Goal: Transaction & Acquisition: Book appointment/travel/reservation

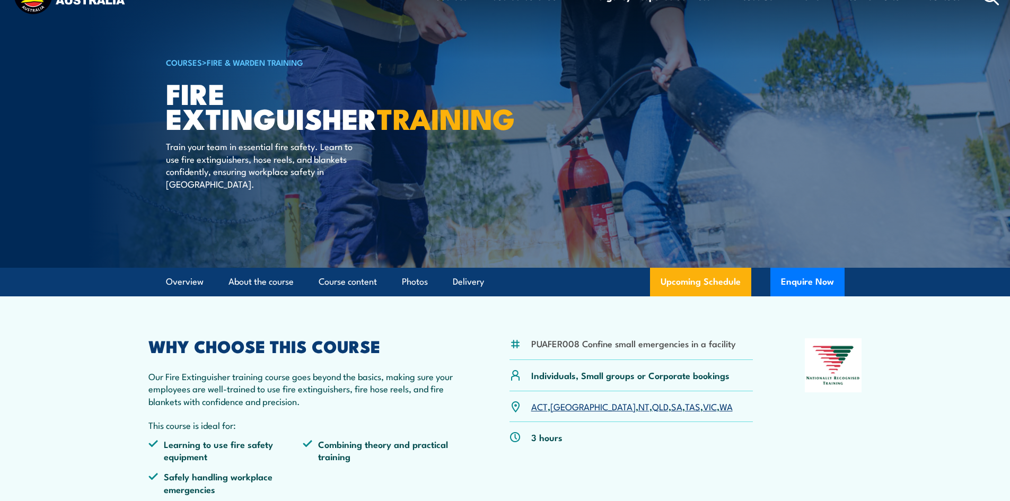
scroll to position [106, 0]
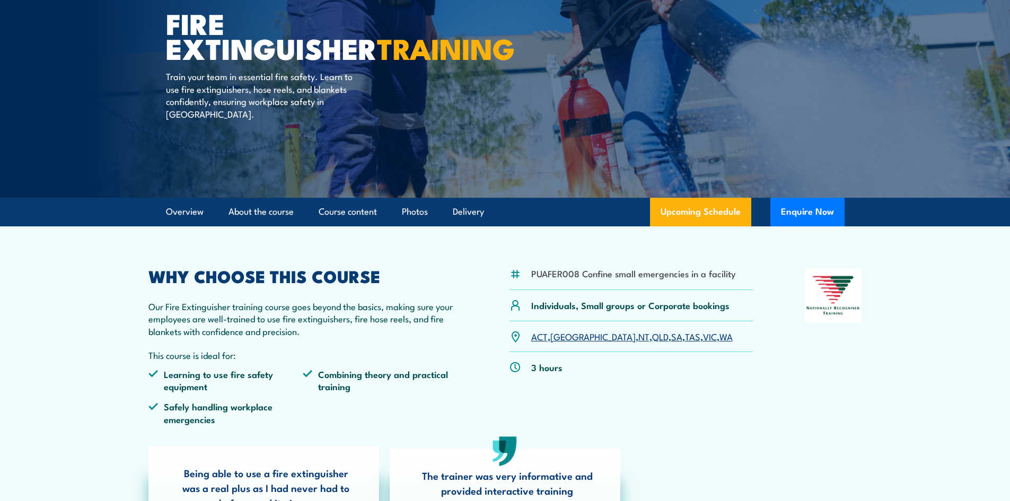
click at [580, 345] on div "ACT , NSW , NT , QLD , SA , TAS , VIC , WA" at bounding box center [632, 336] width 244 height 31
click at [638, 339] on link "NT" at bounding box center [643, 336] width 11 height 13
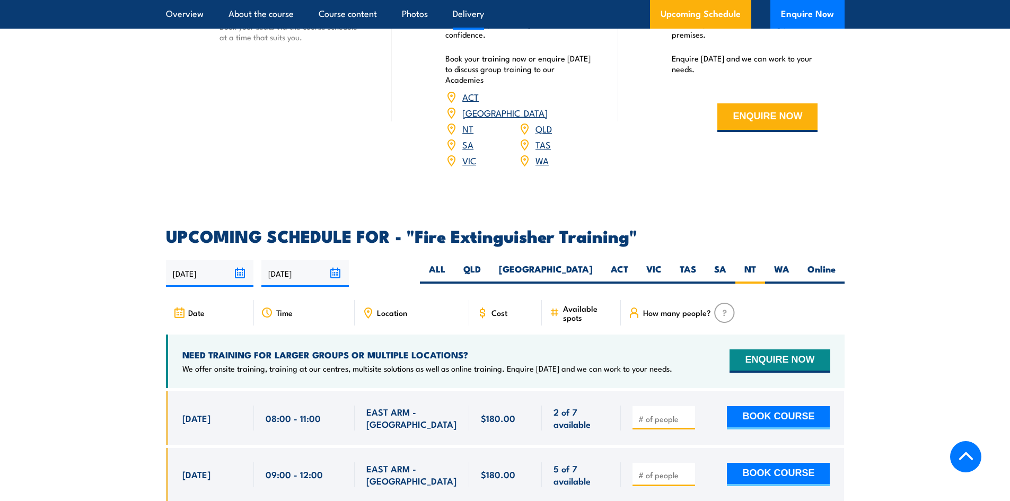
scroll to position [1515, 0]
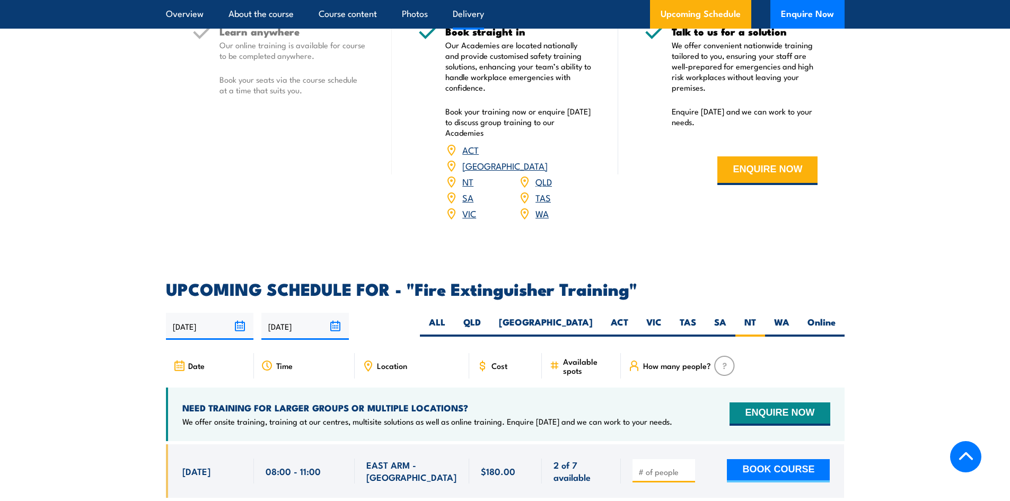
click at [464, 175] on link "NT" at bounding box center [467, 181] width 11 height 13
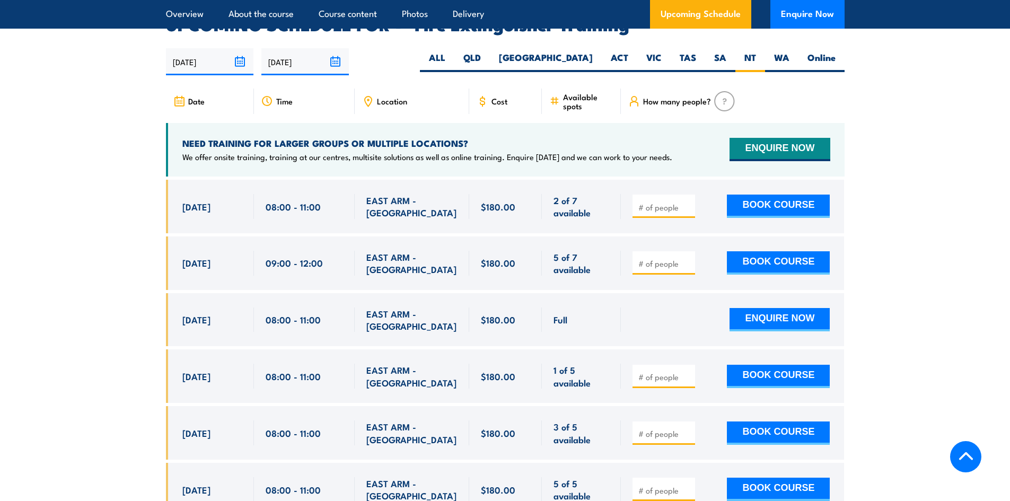
scroll to position [1780, 0]
click at [754, 51] on label "NT" at bounding box center [751, 61] width 30 height 21
click at [756, 51] on input "NT" at bounding box center [759, 54] width 7 height 7
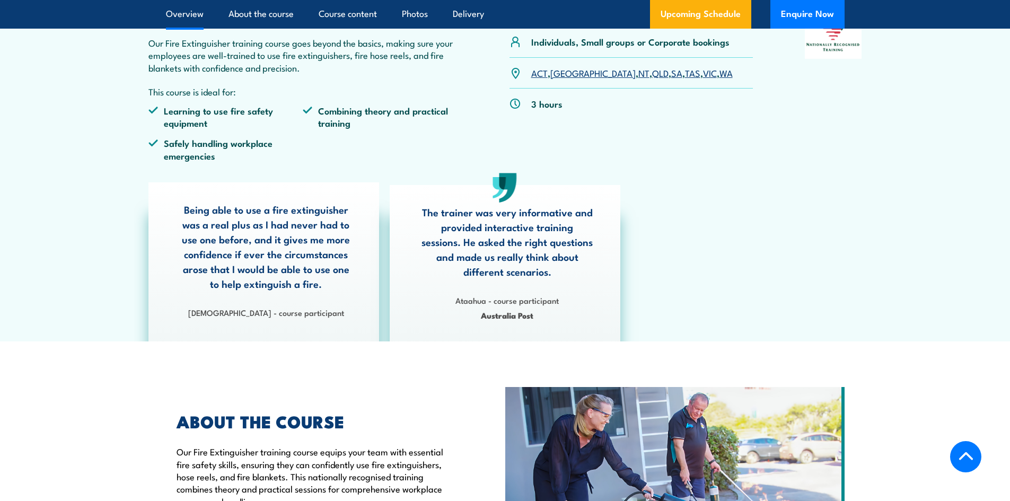
scroll to position [530, 0]
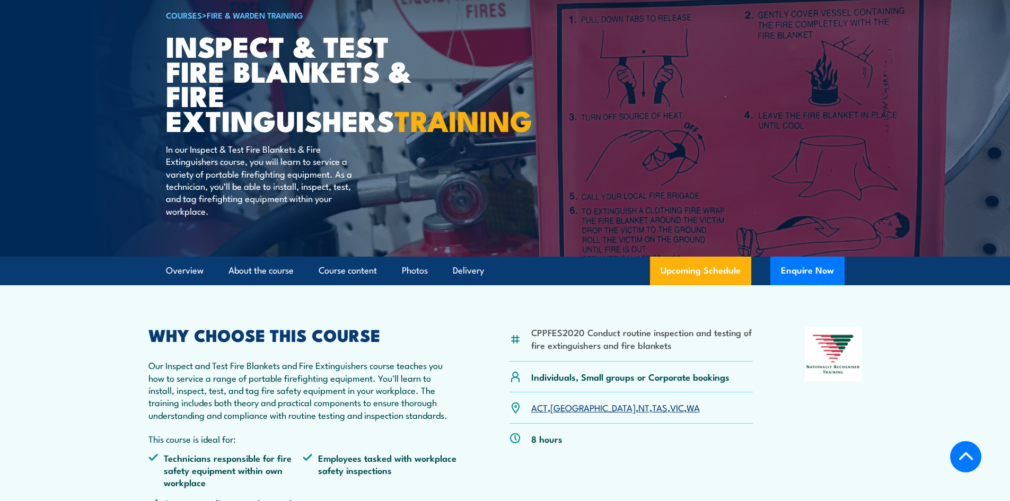
scroll to position [212, 0]
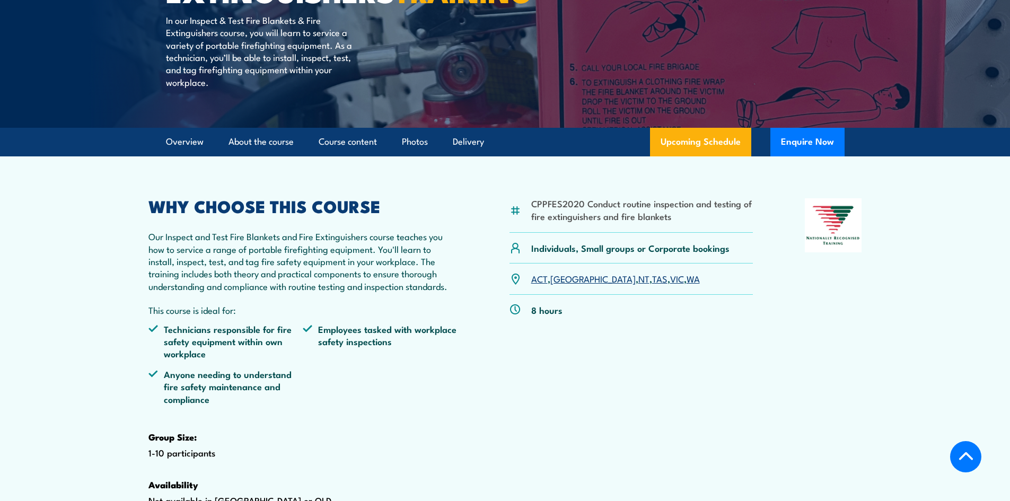
click at [638, 285] on link "NT" at bounding box center [643, 278] width 11 height 13
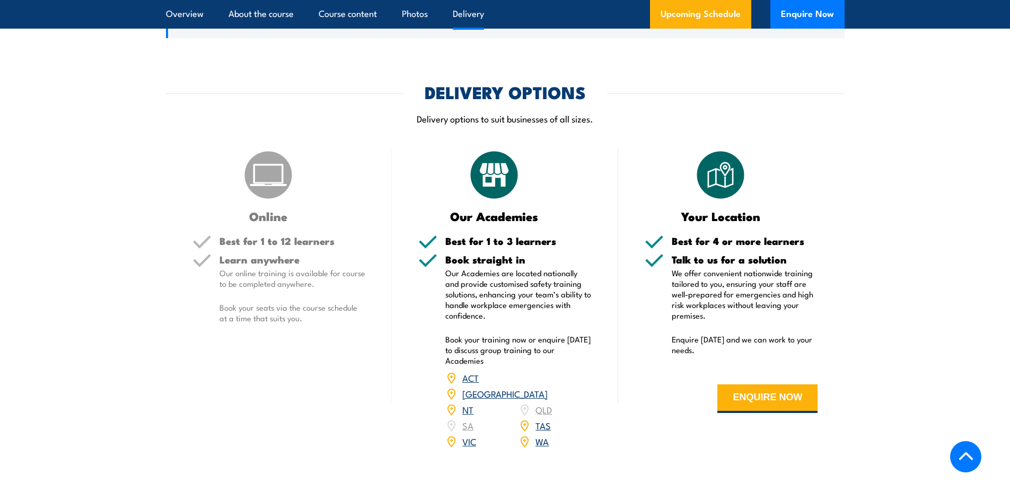
scroll to position [1333, 0]
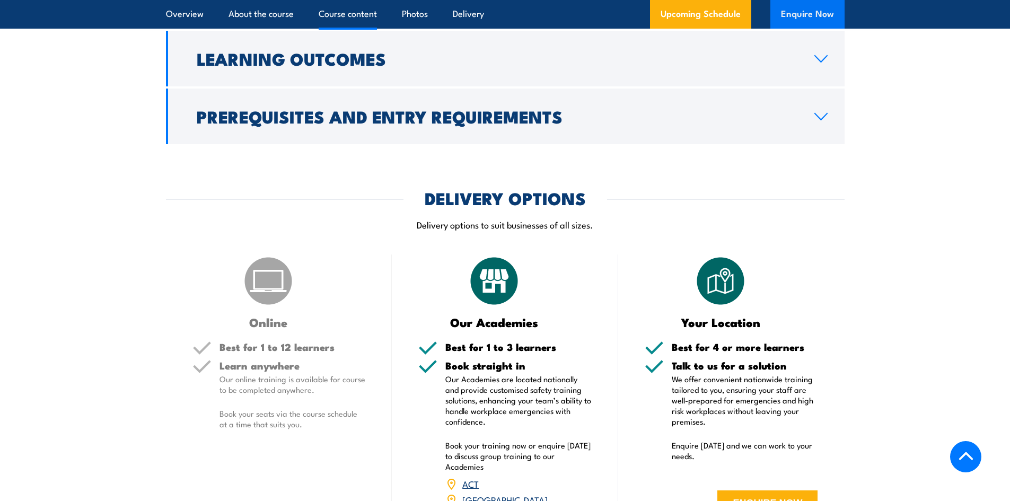
click at [804, 17] on button "Enquire Now" at bounding box center [808, 14] width 74 height 29
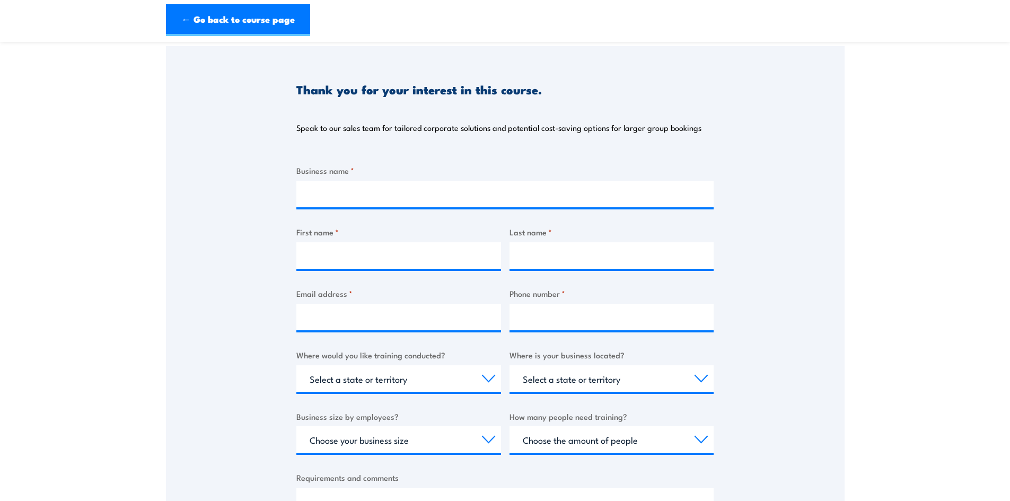
scroll to position [106, 0]
click at [196, 23] on link "← Go back to course page" at bounding box center [238, 20] width 144 height 32
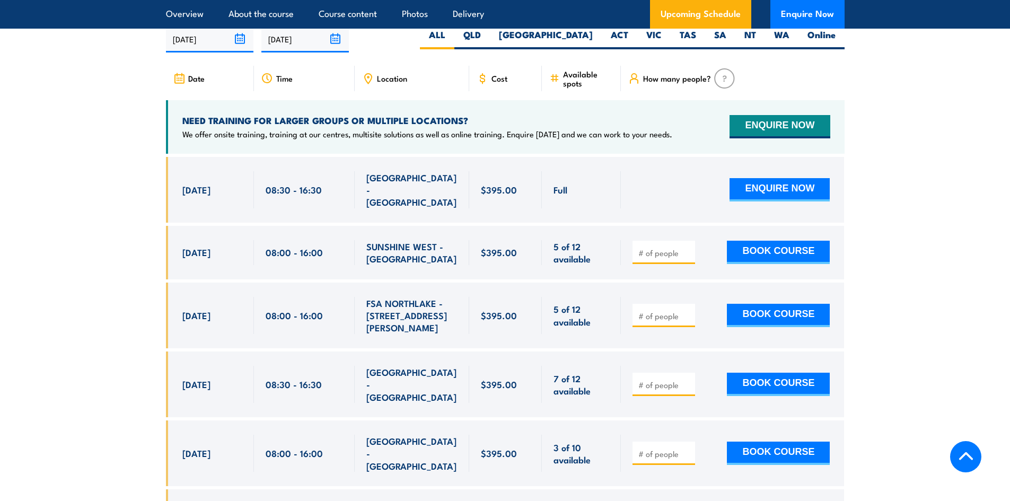
scroll to position [1916, 0]
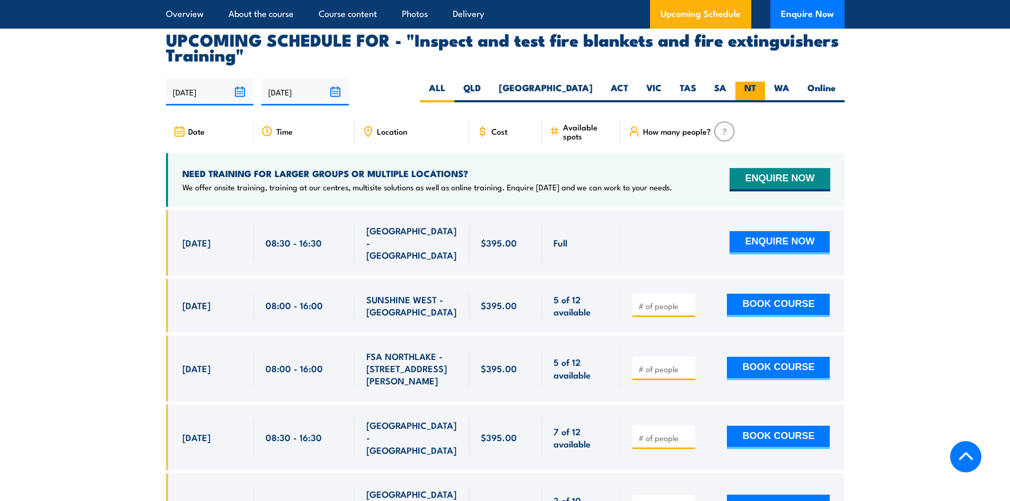
click at [745, 102] on label "NT" at bounding box center [751, 92] width 30 height 21
click at [756, 89] on input "NT" at bounding box center [759, 85] width 7 height 7
radio input "true"
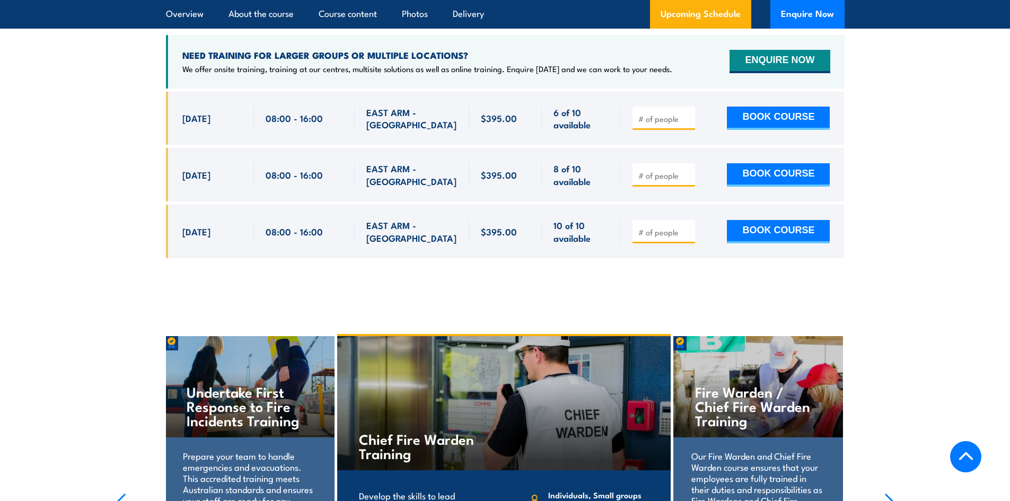
scroll to position [2099, 0]
click at [785, 74] on button "ENQUIRE NOW" at bounding box center [780, 61] width 100 height 23
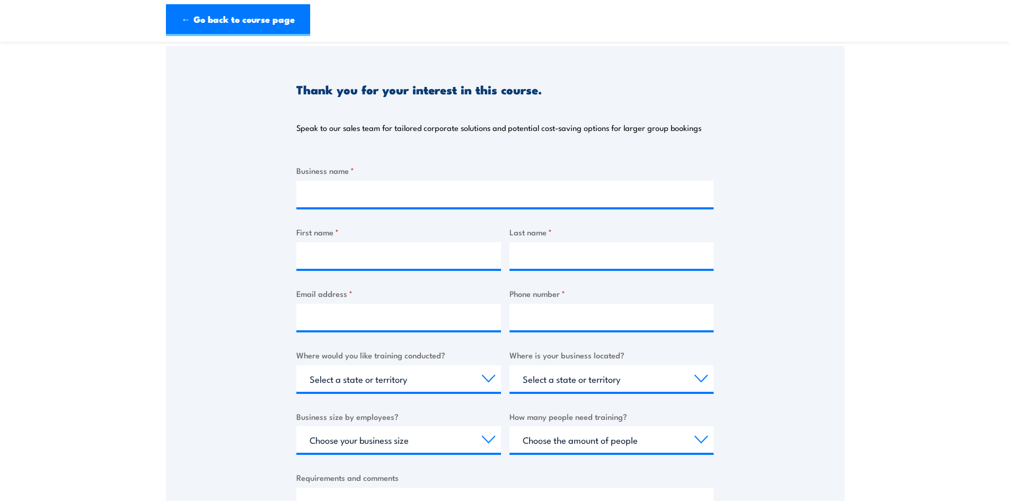
scroll to position [53, 0]
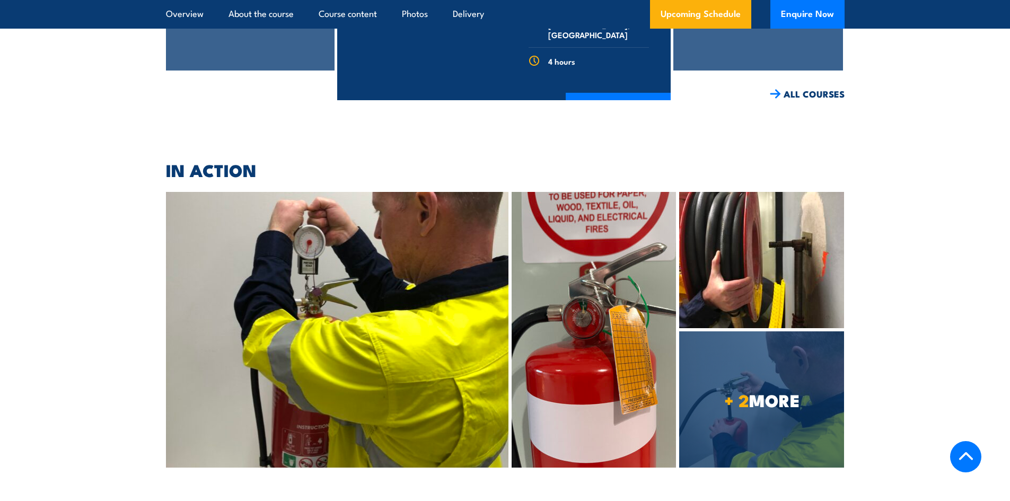
scroll to position [2577, 0]
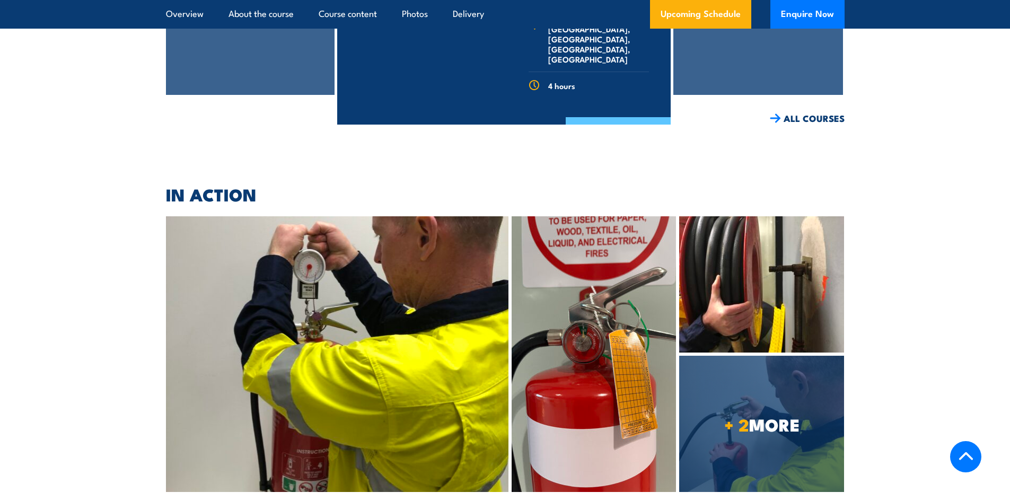
click at [613, 135] on link "COURSE DETAILS" at bounding box center [618, 131] width 105 height 28
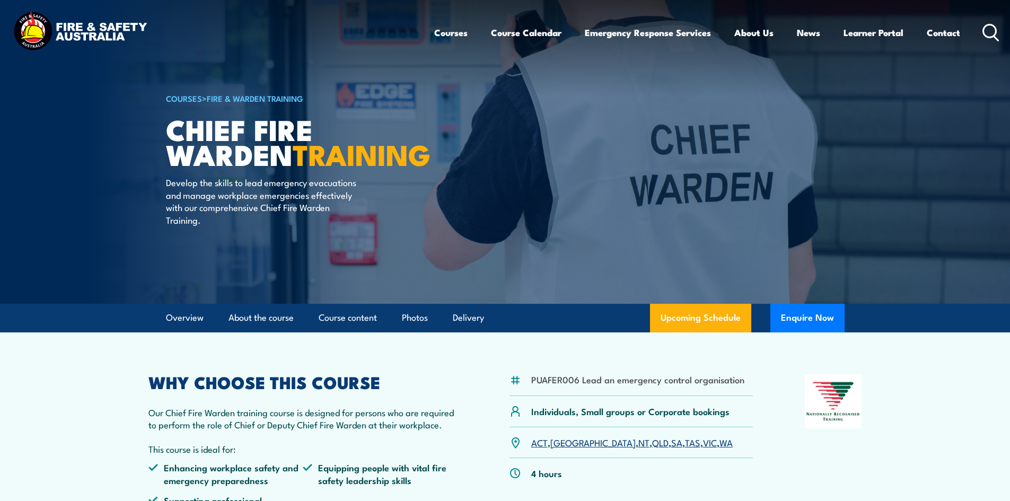
click at [90, 38] on img at bounding box center [80, 33] width 139 height 46
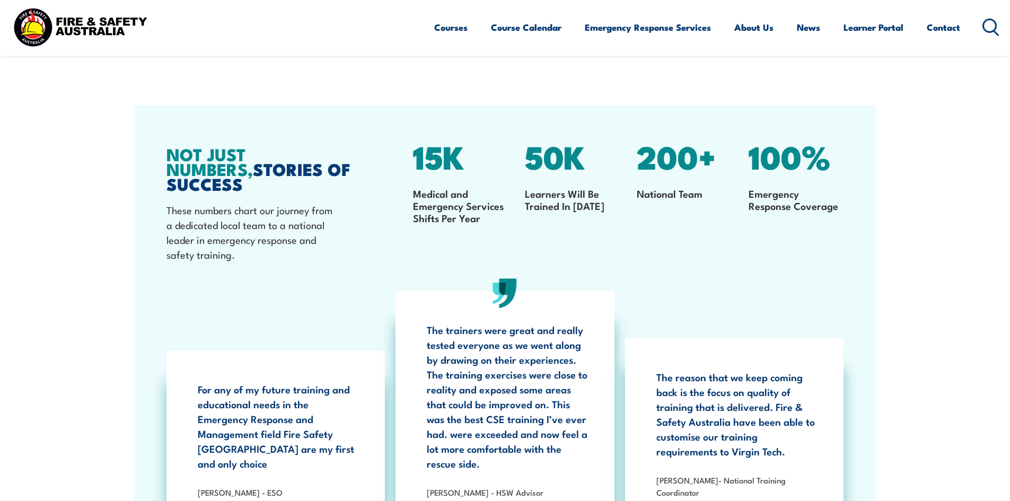
scroll to position [1431, 0]
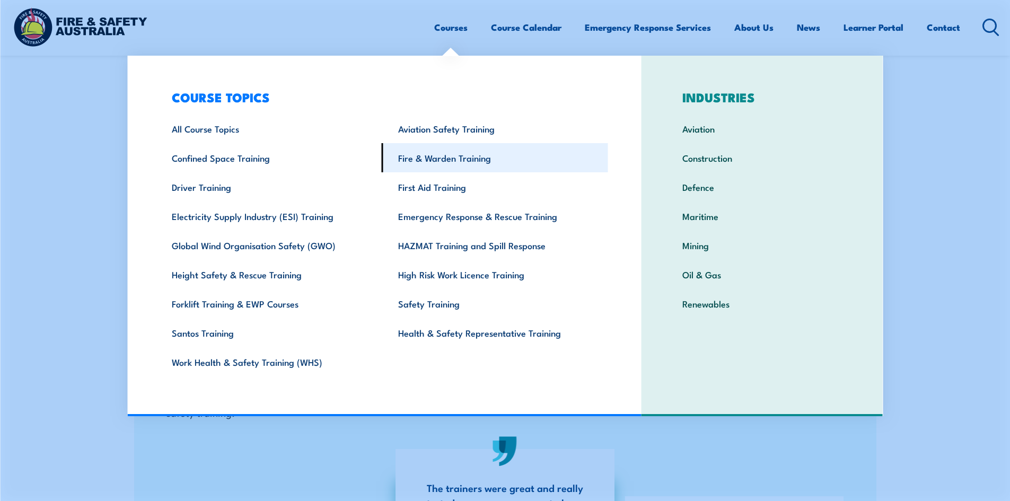
click at [452, 156] on link "Fire & Warden Training" at bounding box center [495, 157] width 226 height 29
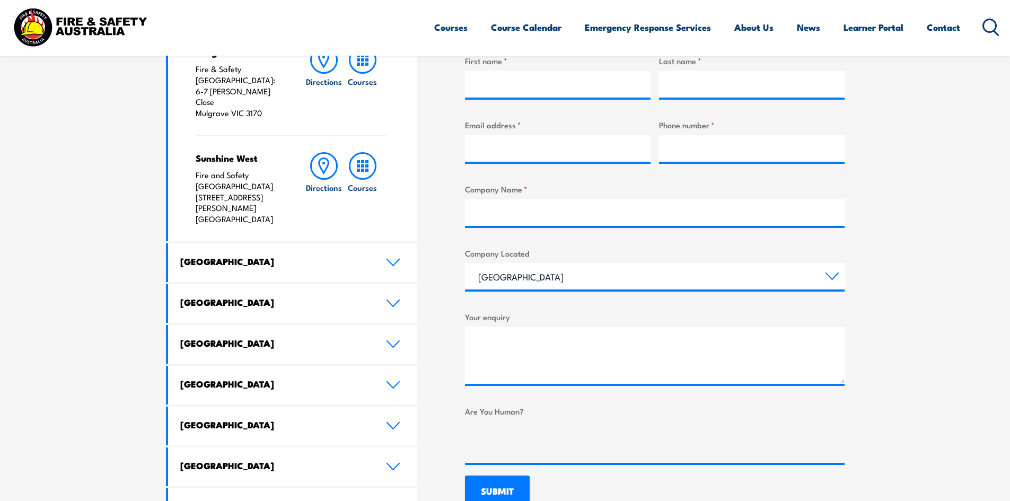
scroll to position [477, 0]
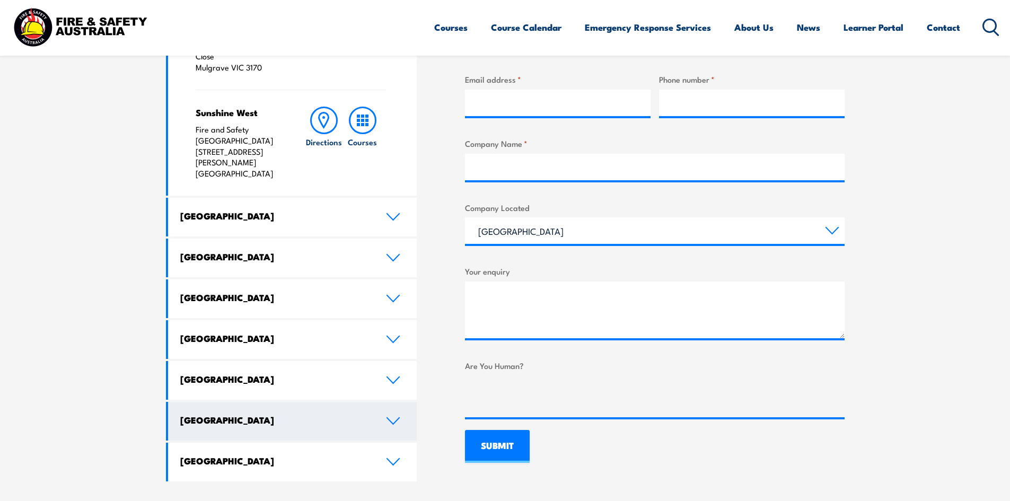
click at [400, 402] on link "[GEOGRAPHIC_DATA]" at bounding box center [292, 421] width 249 height 39
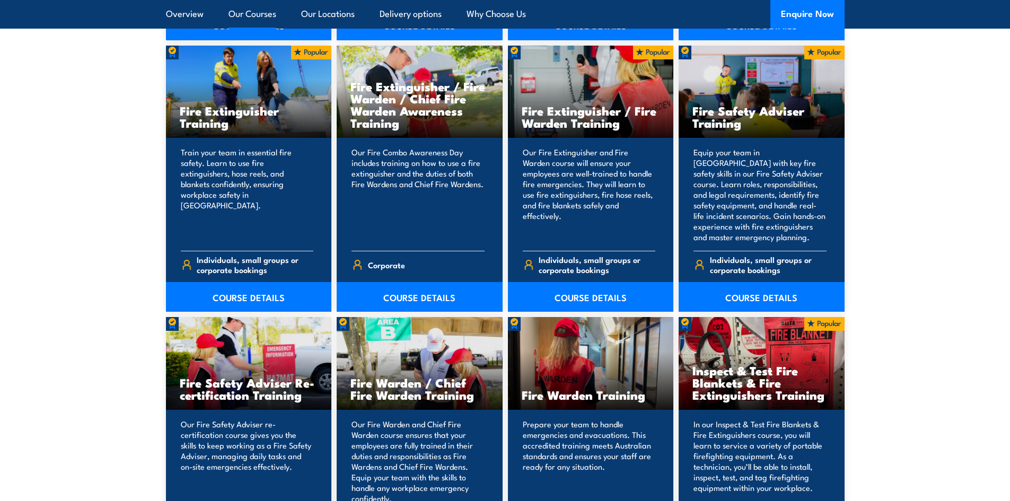
scroll to position [1220, 0]
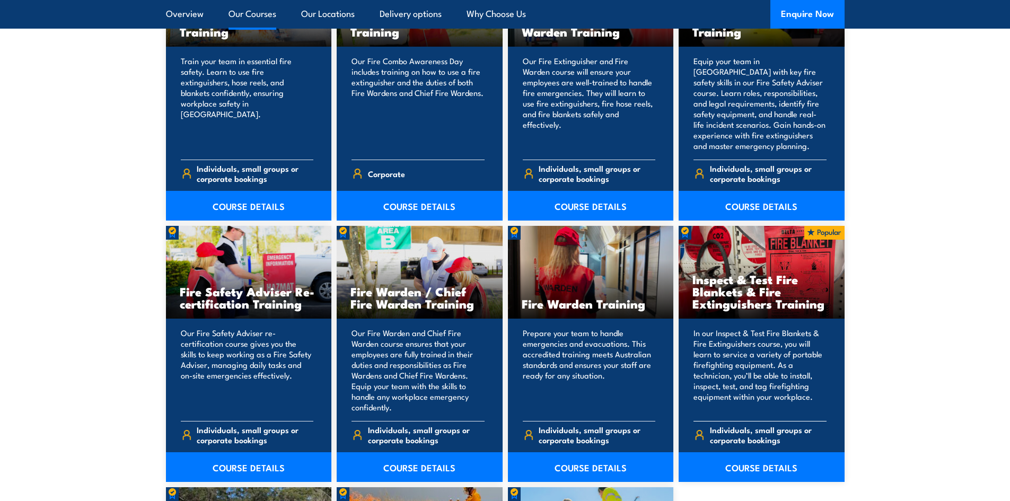
click at [756, 290] on h3 "Inspect & Test Fire Blankets & Fire Extinguishers Training" at bounding box center [762, 291] width 138 height 37
click at [742, 301] on h3 "Inspect & Test Fire Blankets & Fire Extinguishers Training" at bounding box center [762, 291] width 138 height 37
click at [769, 472] on link "COURSE DETAILS" at bounding box center [762, 467] width 166 height 30
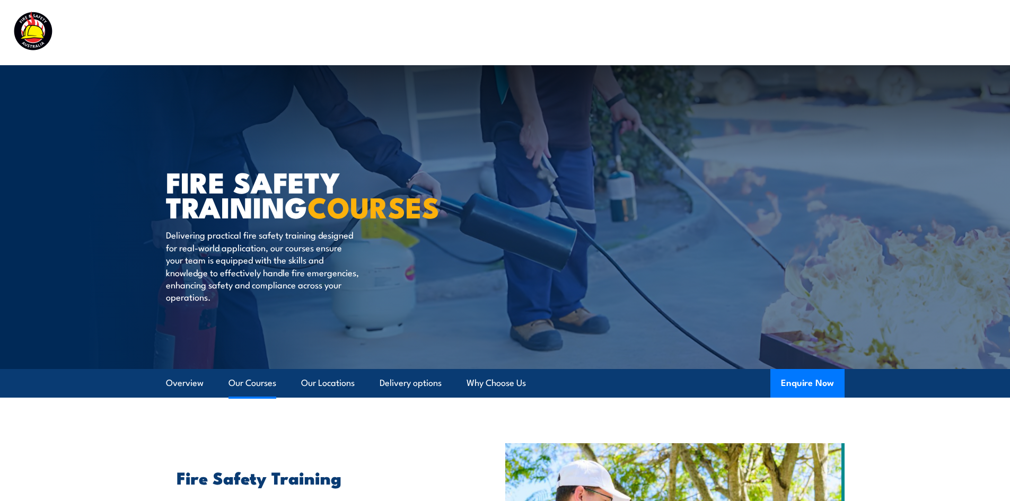
click at [257, 386] on link "Our Courses" at bounding box center [253, 383] width 48 height 28
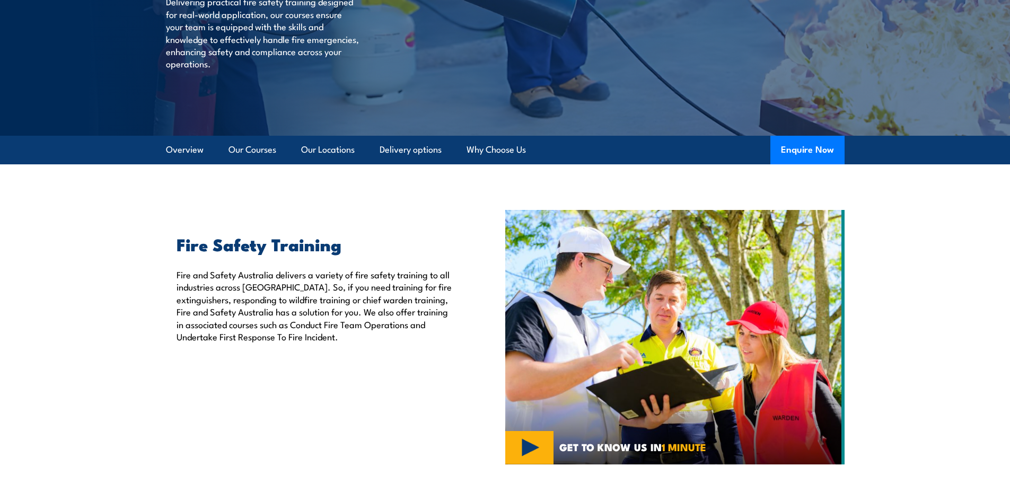
scroll to position [180, 0]
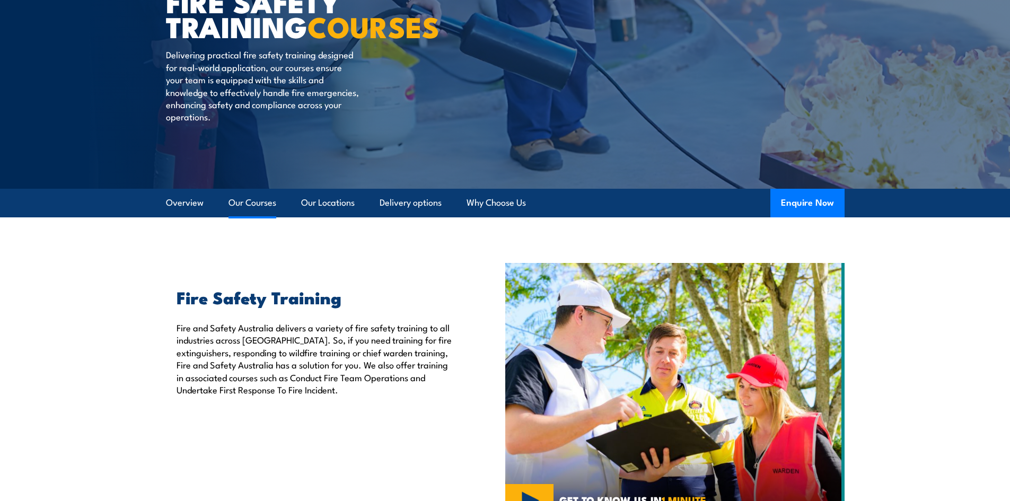
click at [258, 197] on link "Our Courses" at bounding box center [253, 203] width 48 height 28
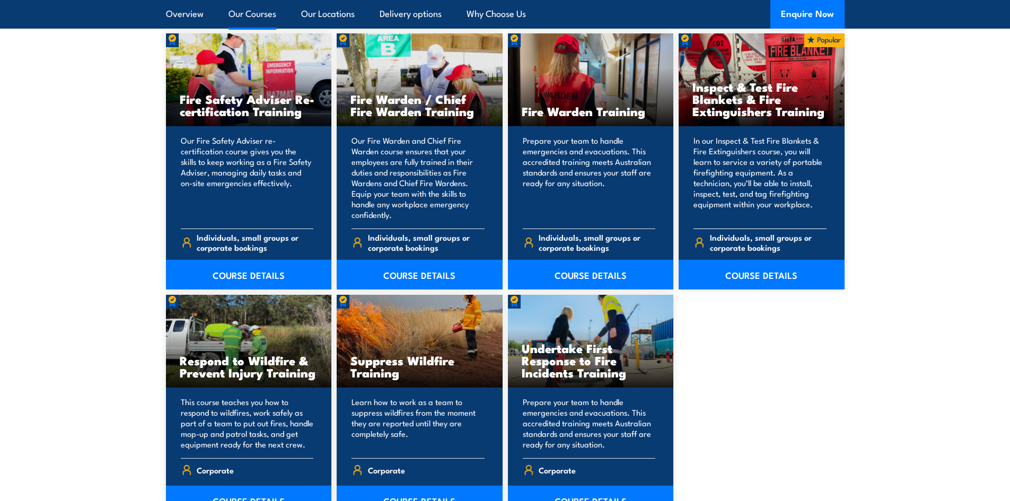
scroll to position [1453, 0]
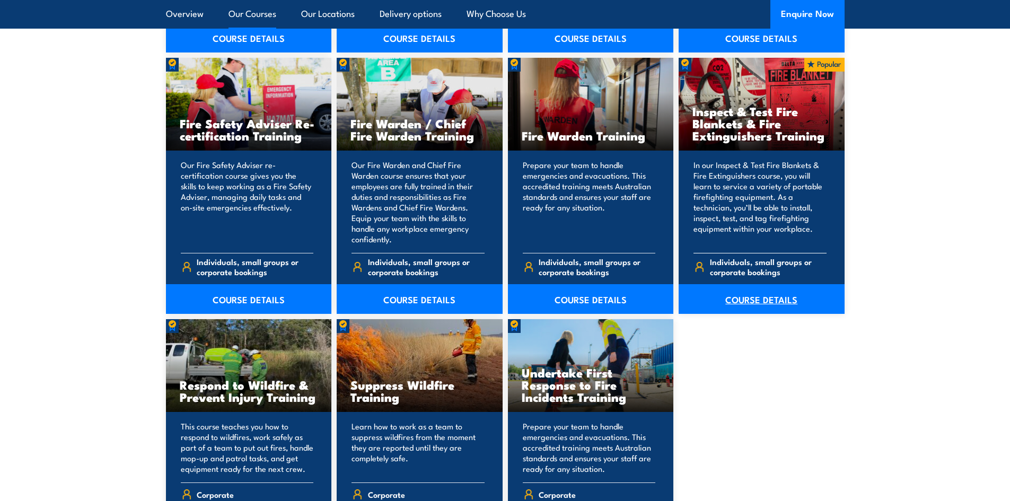
click at [743, 303] on link "COURSE DETAILS" at bounding box center [762, 299] width 166 height 30
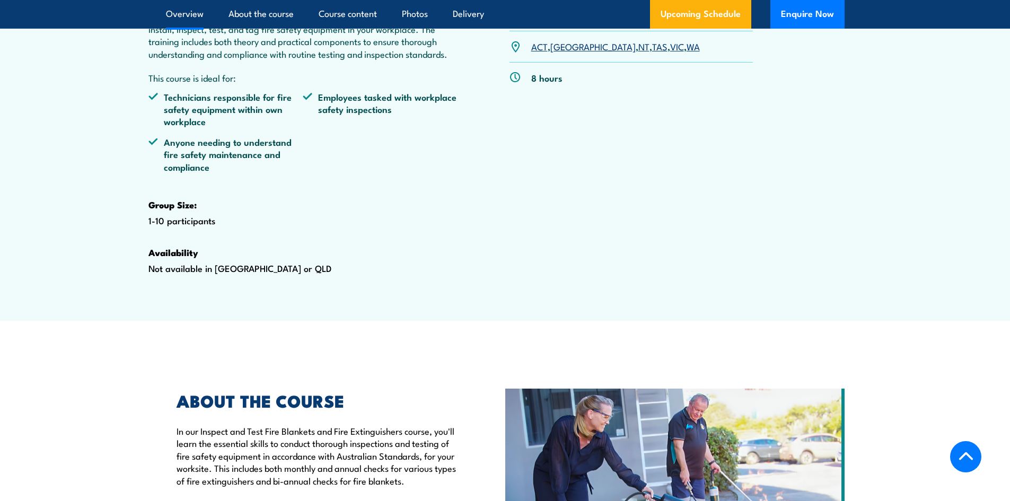
scroll to position [477, 0]
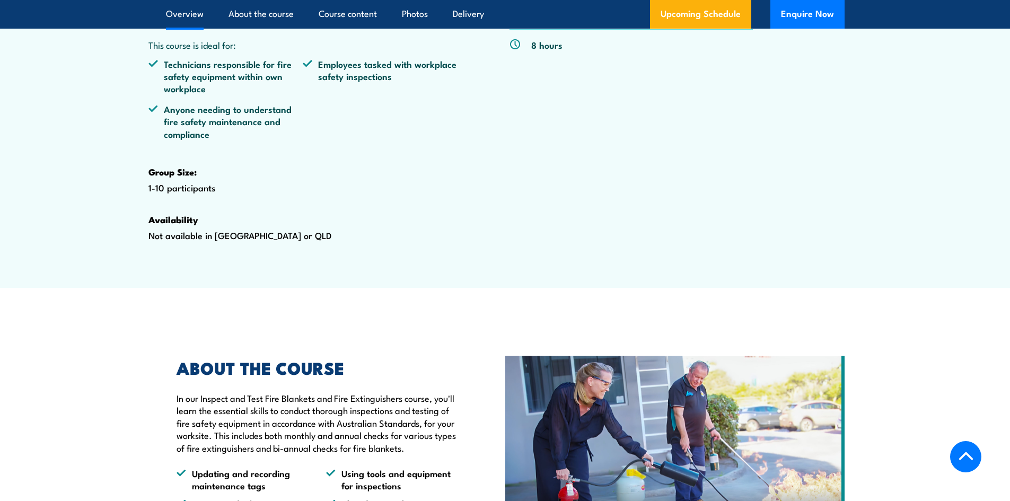
click at [638, 20] on link "NT" at bounding box center [643, 13] width 11 height 13
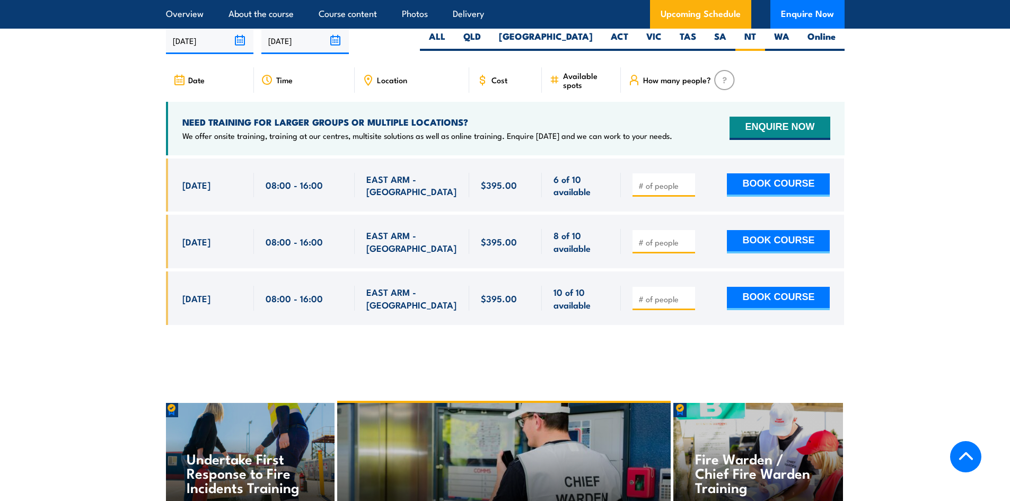
scroll to position [1970, 0]
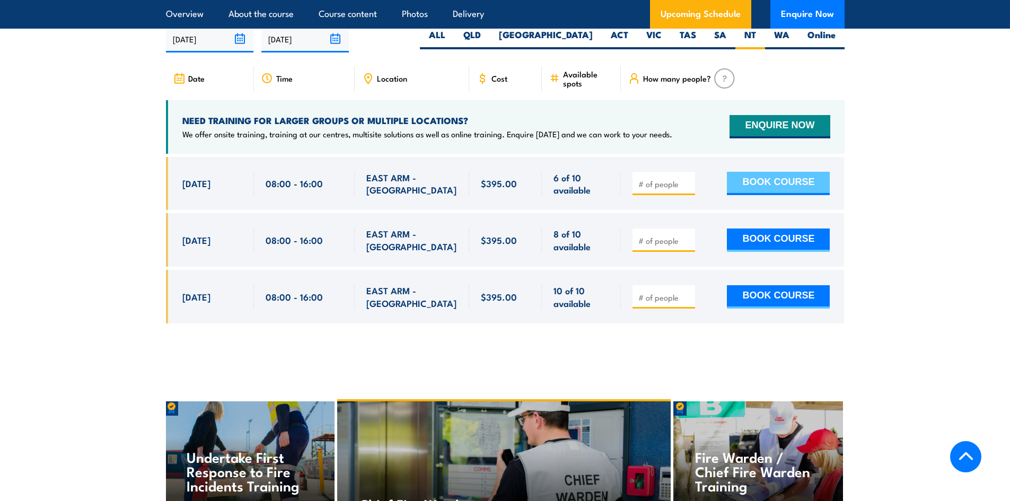
click at [791, 195] on button "BOOK COURSE" at bounding box center [778, 183] width 103 height 23
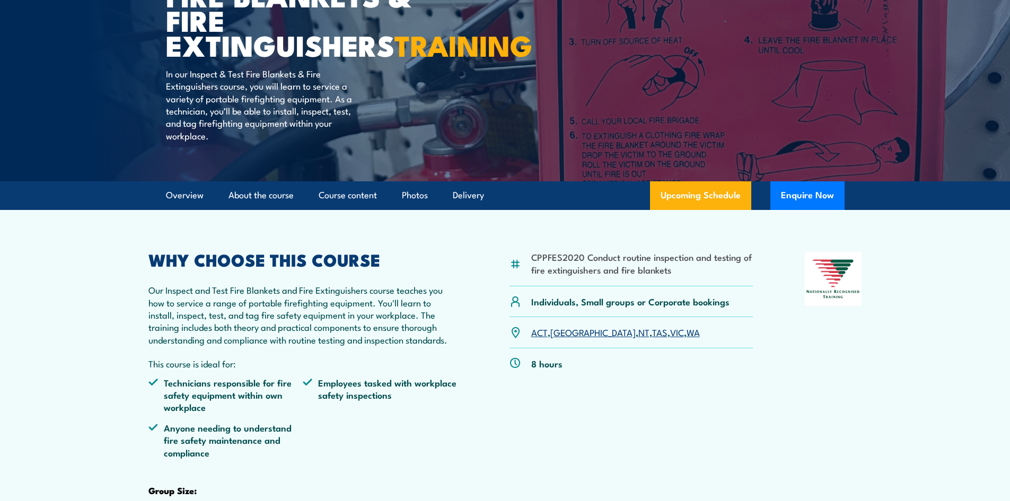
scroll to position [265, 0]
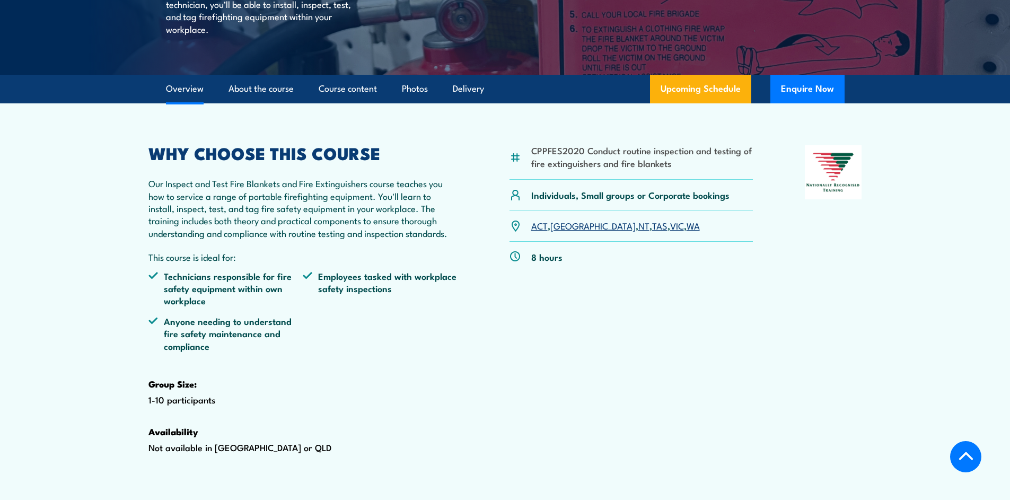
click at [638, 232] on link "NT" at bounding box center [643, 225] width 11 height 13
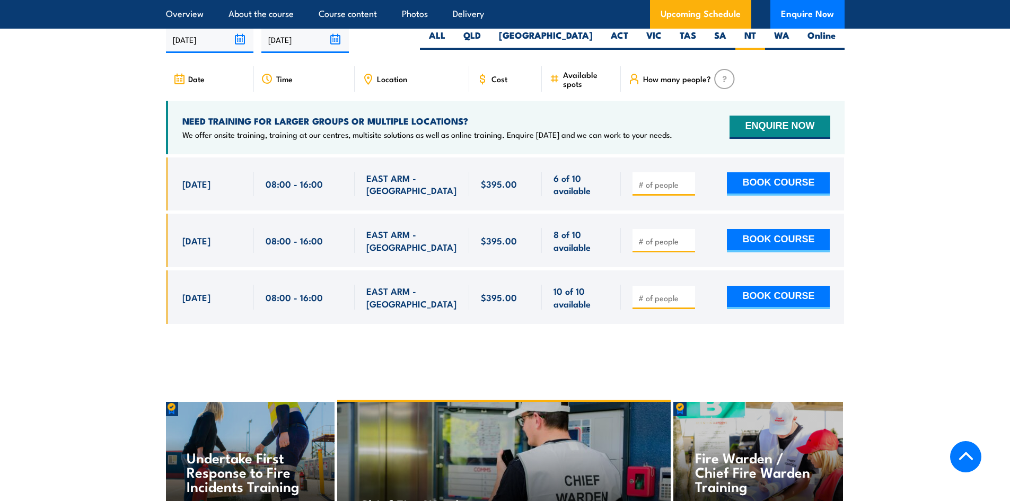
scroll to position [1970, 0]
click at [651, 189] on input "number" at bounding box center [664, 184] width 53 height 11
type input "1"
click at [689, 189] on input "1" at bounding box center [664, 184] width 53 height 11
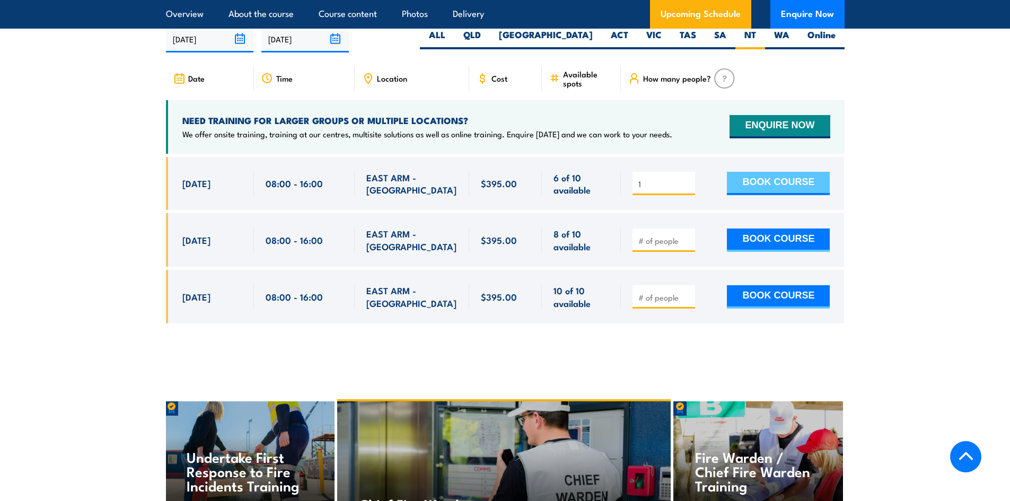
click at [764, 195] on button "BOOK COURSE" at bounding box center [778, 183] width 103 height 23
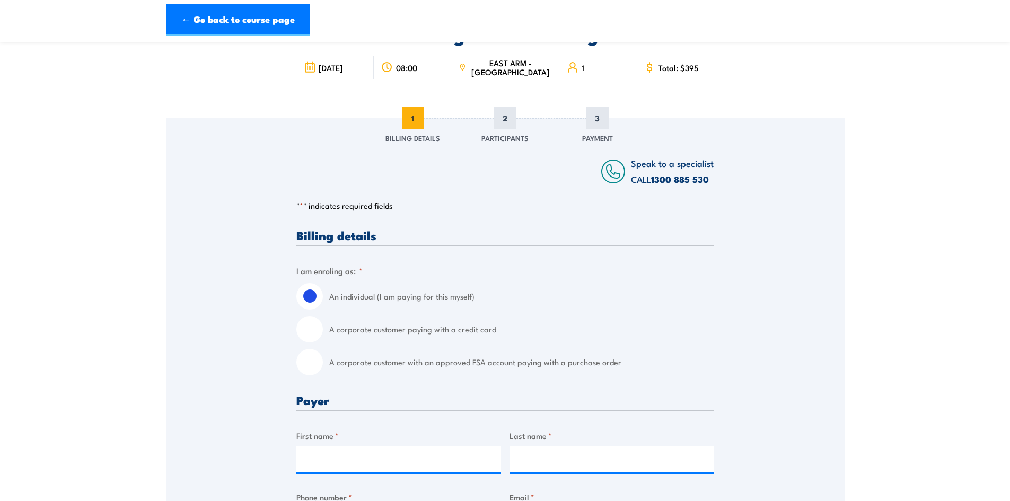
scroll to position [159, 0]
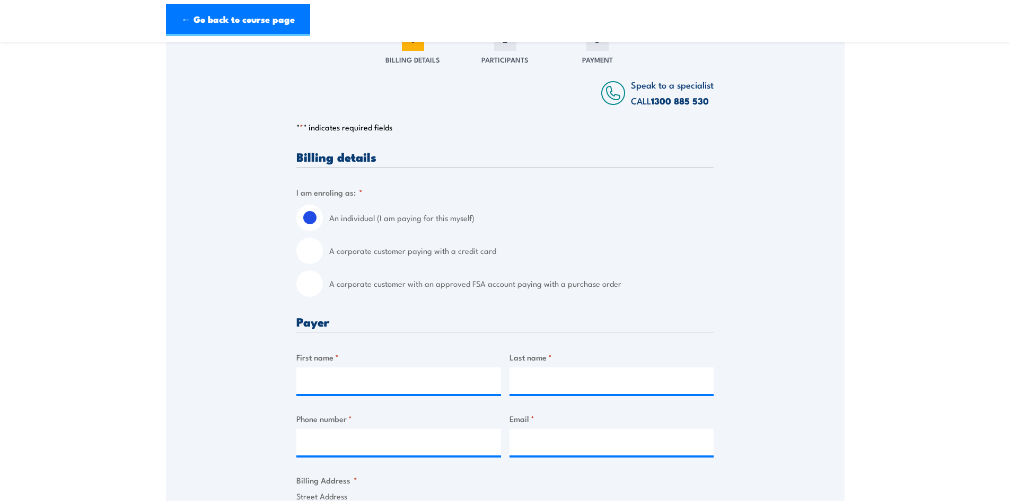
click at [316, 251] on input "A corporate customer paying with a credit card" at bounding box center [309, 251] width 27 height 27
radio input "true"
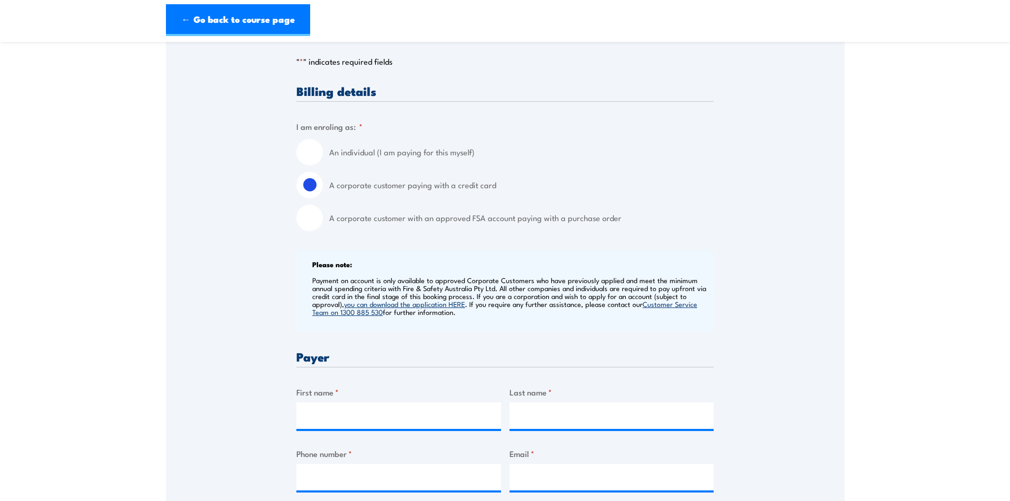
scroll to position [371, 0]
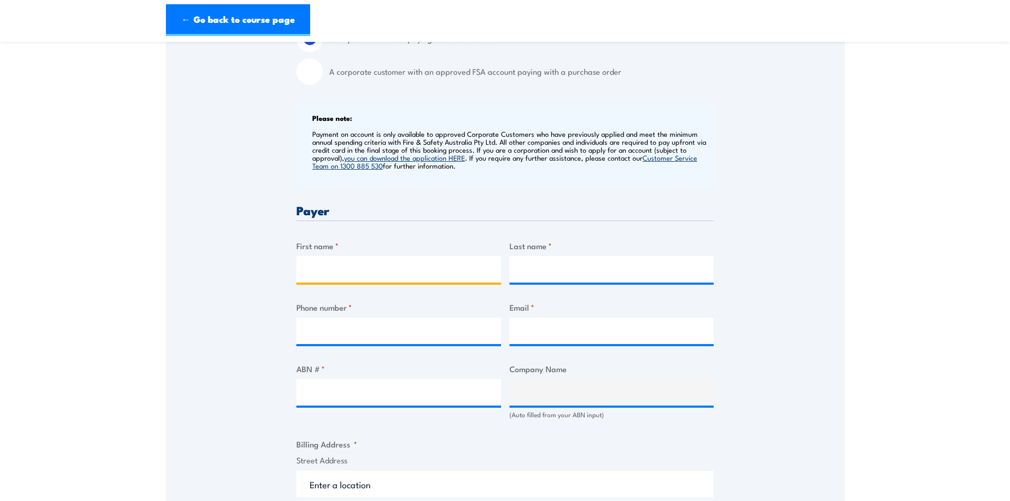
click at [377, 269] on input "First name *" at bounding box center [398, 269] width 205 height 27
type input "[PERSON_NAME]"
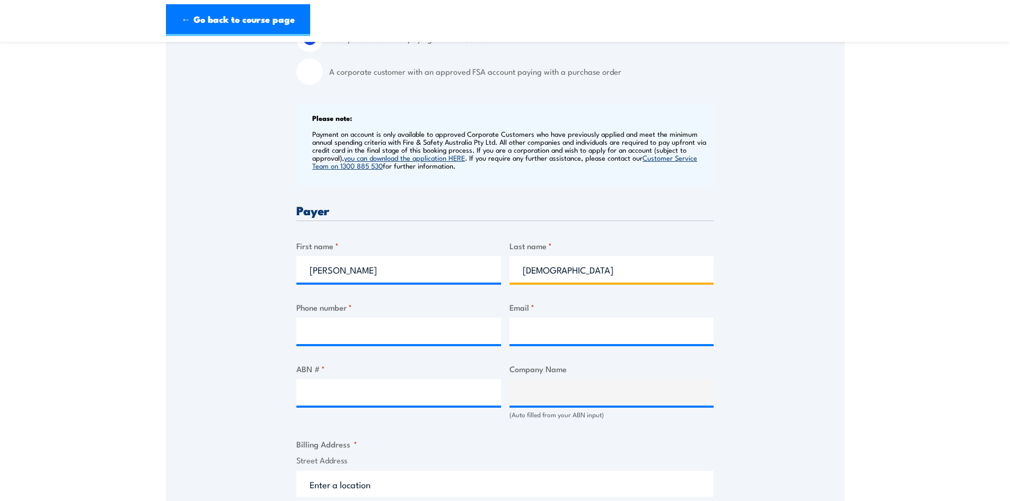
type input "[DEMOGRAPHIC_DATA]"
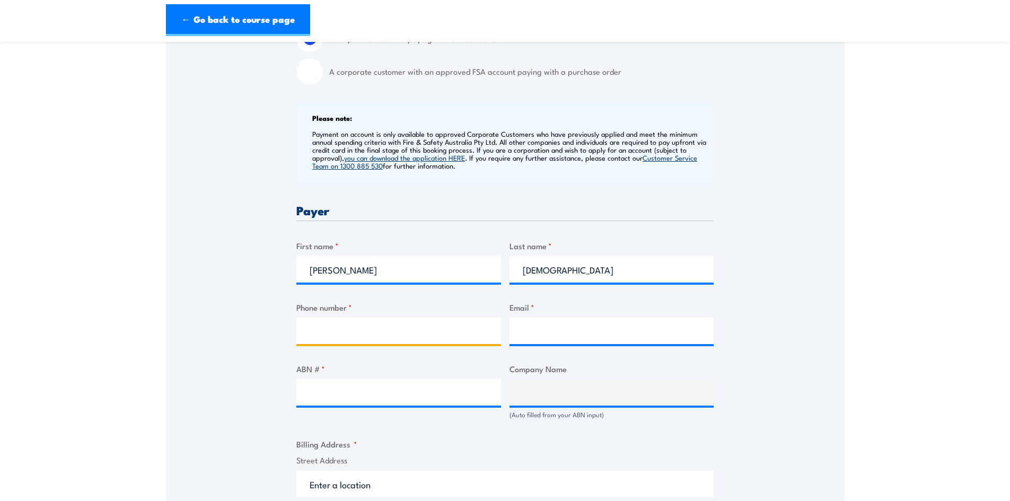
click at [389, 322] on input "Phone number *" at bounding box center [398, 331] width 205 height 27
type input "0427545732"
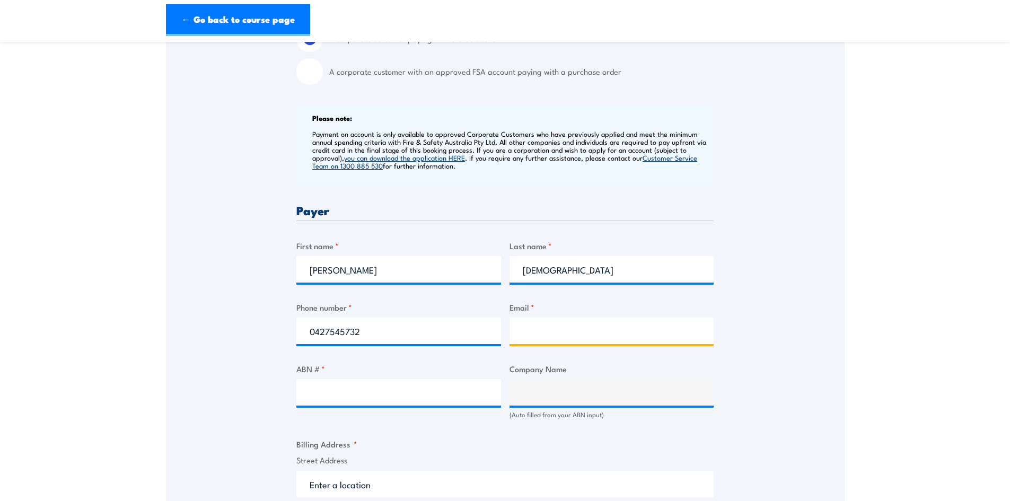
click at [550, 325] on input "Email *" at bounding box center [612, 331] width 205 height 27
type input "a"
type input "[EMAIL_ADDRESS][DOMAIN_NAME]"
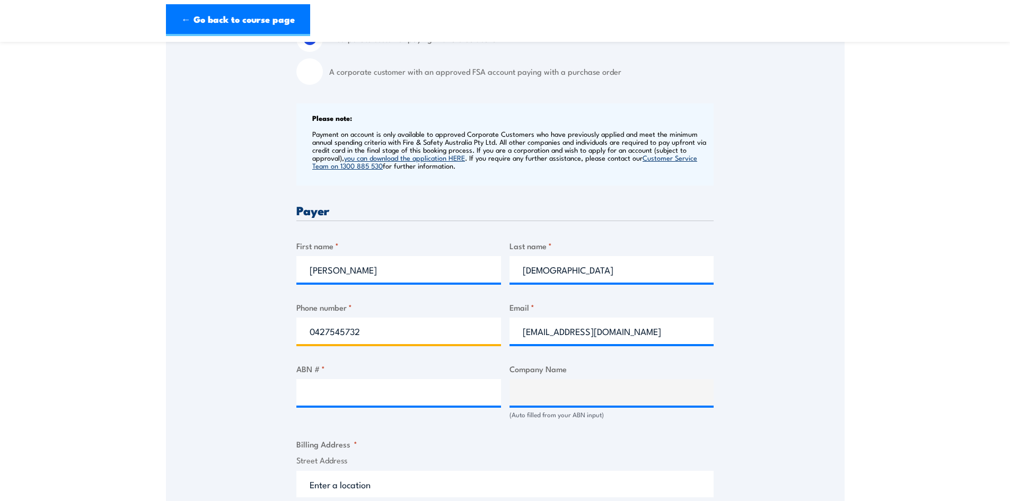
drag, startPoint x: 386, startPoint y: 334, endPoint x: 308, endPoint y: 339, distance: 78.1
click at [308, 339] on input "0427545732" at bounding box center [398, 331] width 205 height 27
type input "08 7980 2000"
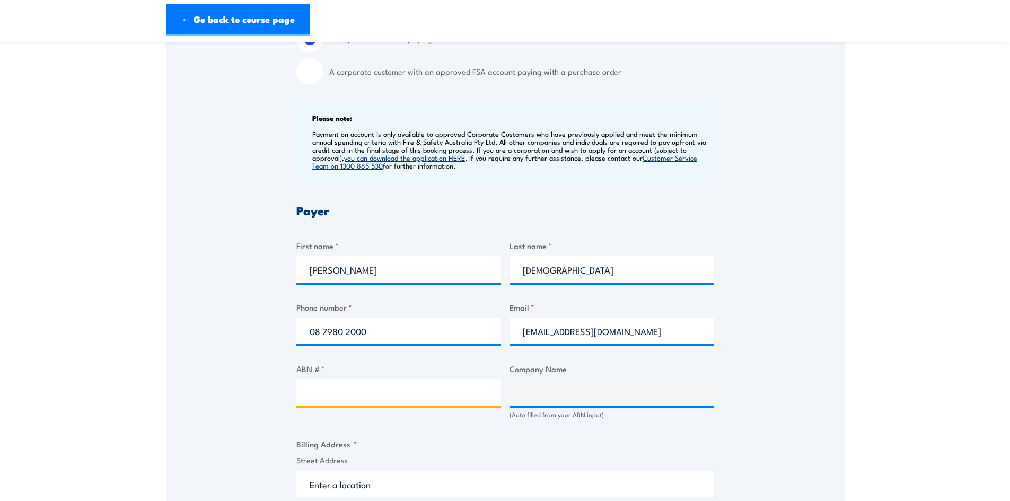
click at [367, 391] on input "ABN # *" at bounding box center [398, 392] width 205 height 27
type input "40610977798"
type input "ROOF POWER PTY LTD"
type input "40610977798"
click at [393, 398] on input "40610977798" at bounding box center [398, 392] width 205 height 27
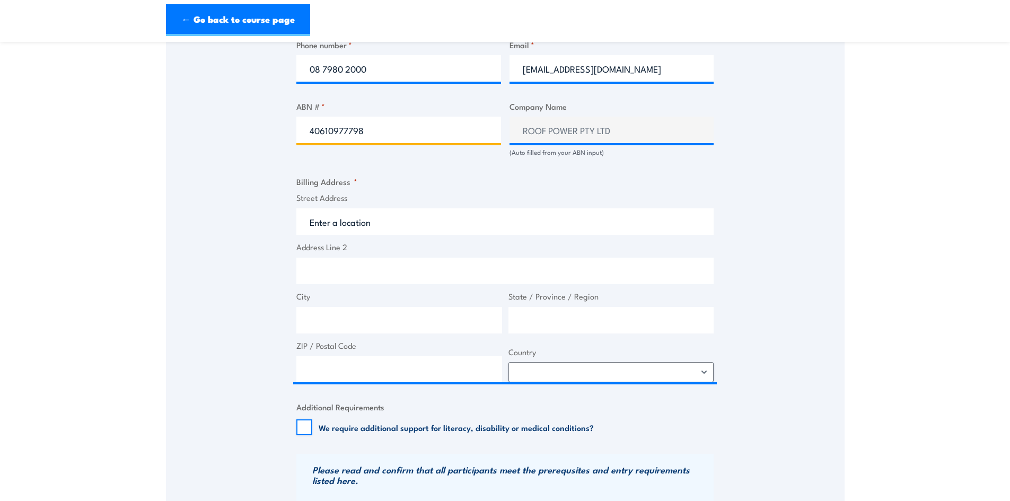
scroll to position [636, 0]
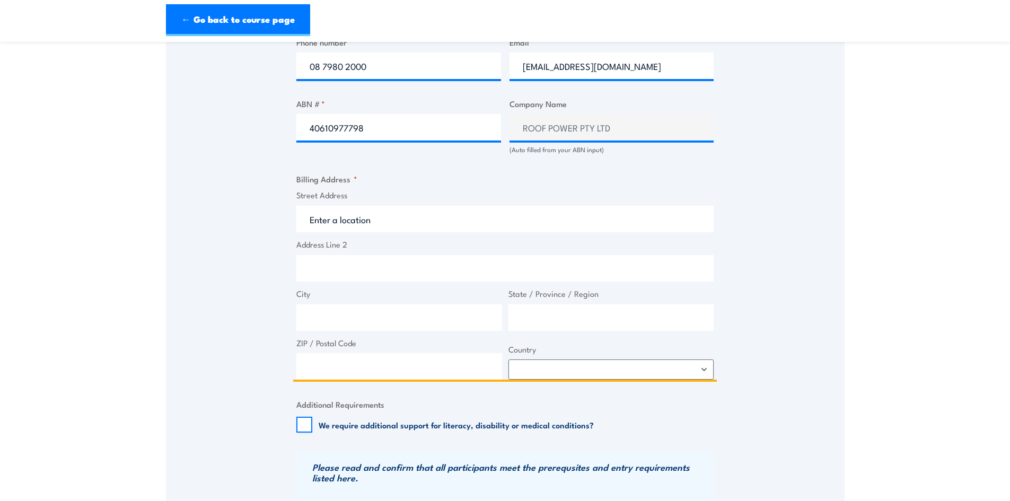
click at [353, 265] on input "Address Line 2" at bounding box center [504, 268] width 417 height 27
type input "93"
click at [347, 227] on input "Street Address" at bounding box center [504, 219] width 417 height 27
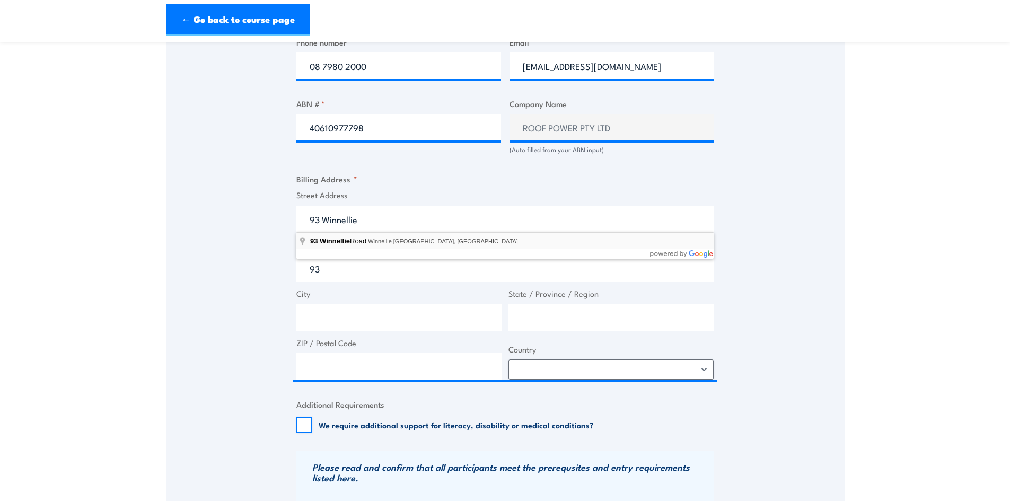
type input "[STREET_ADDRESS]"
type input "Winnellie"
type input "[GEOGRAPHIC_DATA]"
type input "0820"
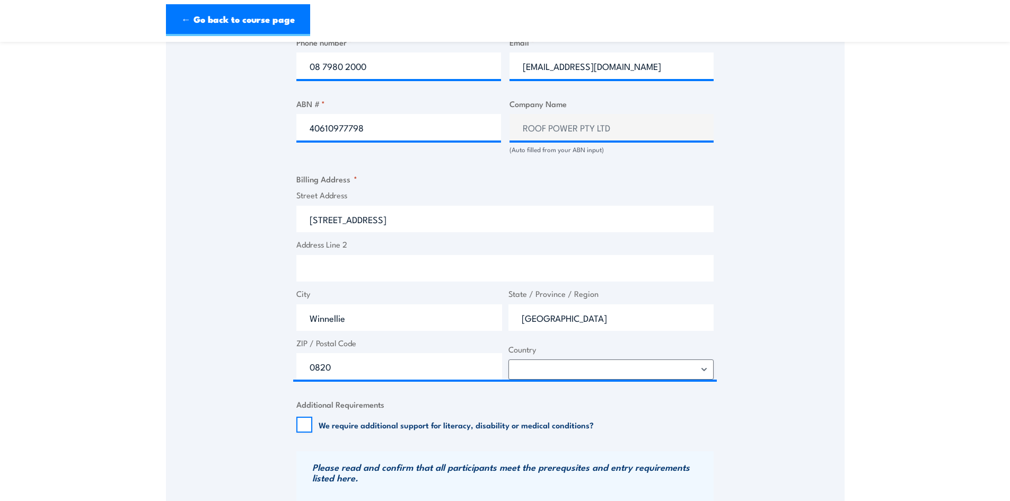
select select "[GEOGRAPHIC_DATA]"
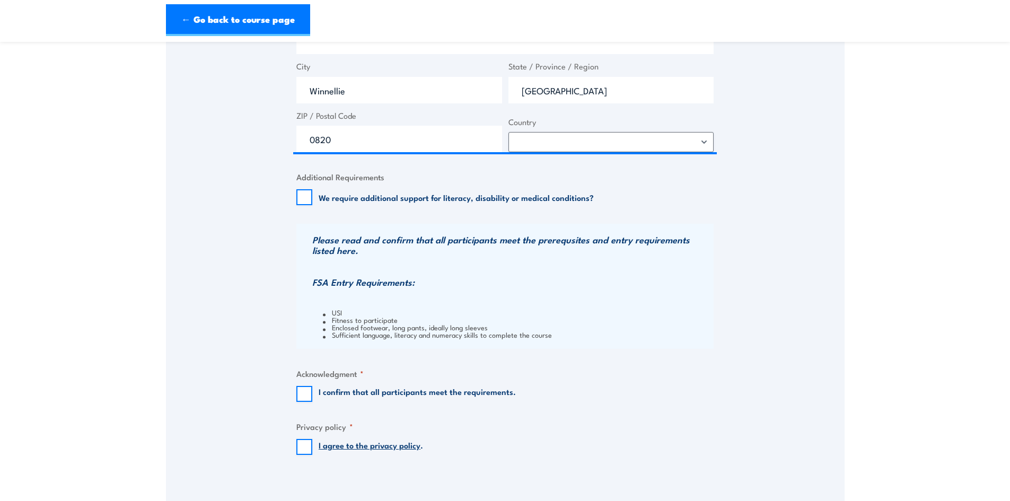
scroll to position [955, 0]
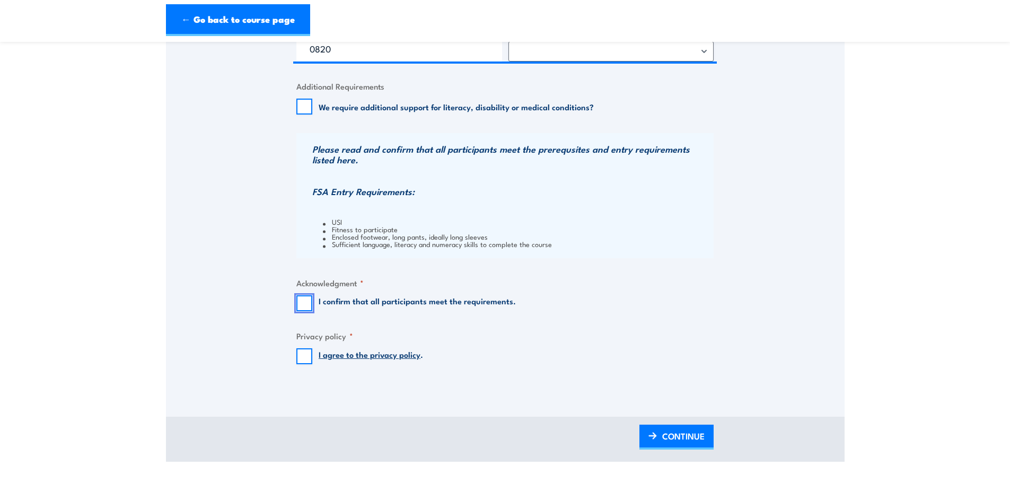
click at [303, 308] on input "I confirm that all participants meet the requirements." at bounding box center [304, 303] width 16 height 16
checkbox input "true"
click at [304, 360] on input "I agree to the privacy policy ." at bounding box center [304, 356] width 16 height 16
checkbox input "true"
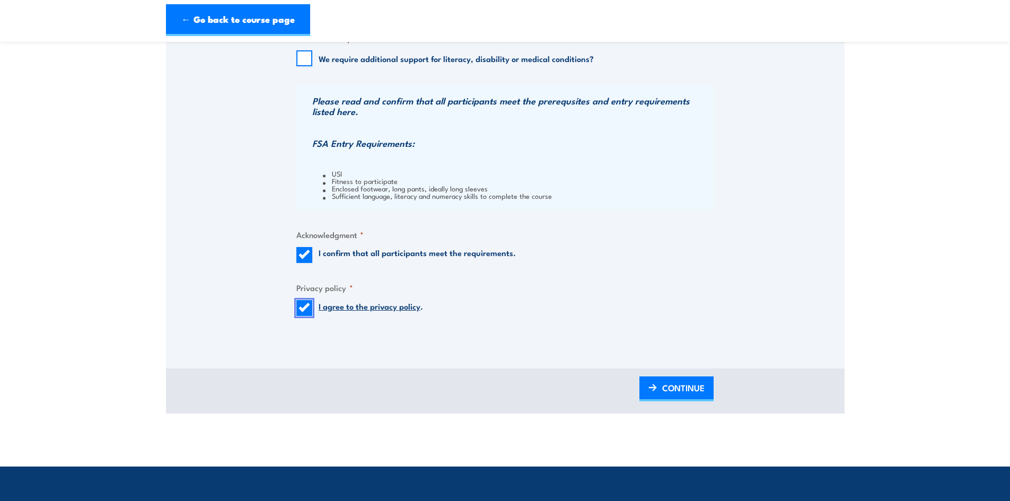
scroll to position [1114, 0]
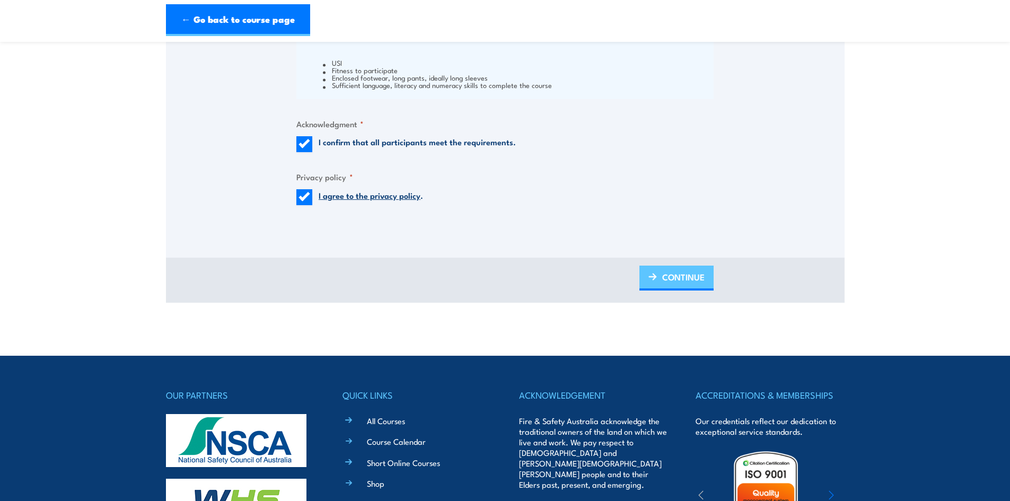
click at [669, 278] on span "CONTINUE" at bounding box center [683, 277] width 42 height 28
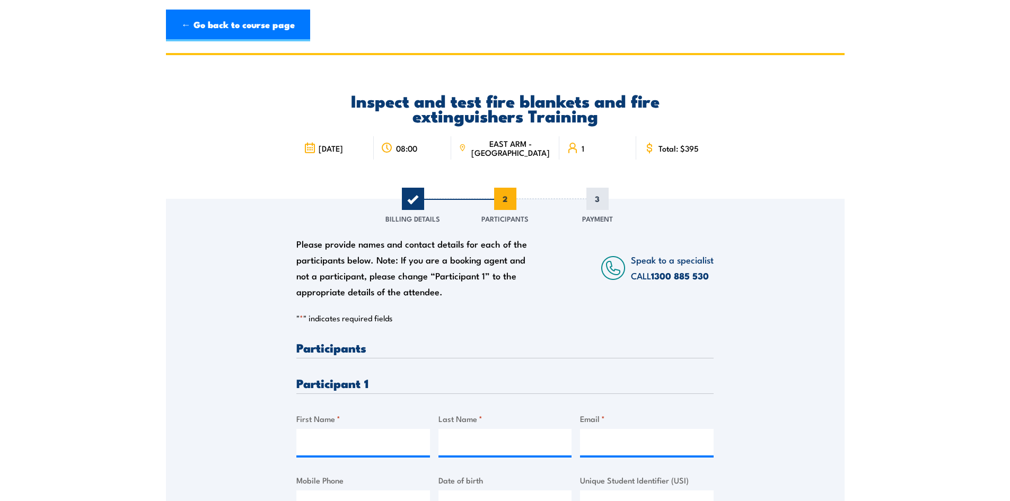
scroll to position [53, 0]
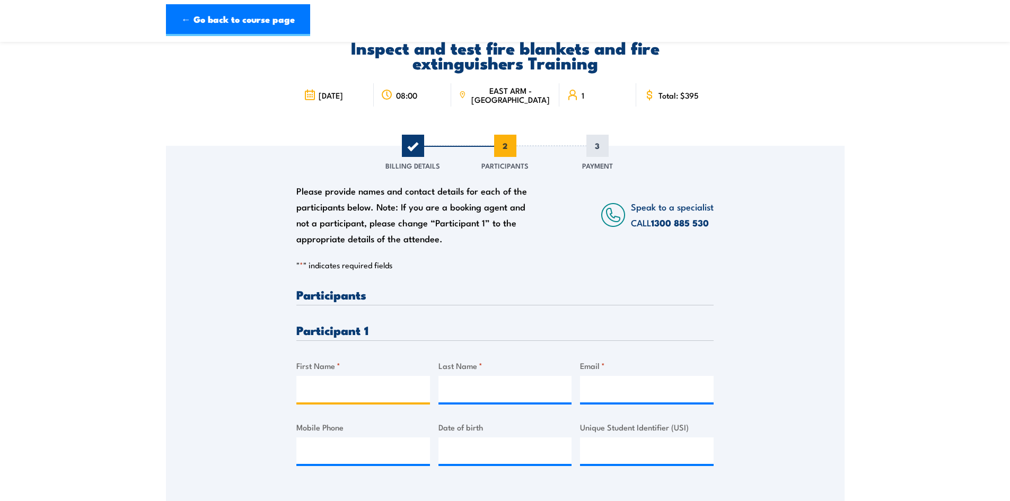
click at [356, 393] on input "First Name *" at bounding box center [363, 389] width 134 height 27
type input "[PERSON_NAME]"
drag, startPoint x: 596, startPoint y: 395, endPoint x: 620, endPoint y: 395, distance: 24.9
click at [596, 395] on input "Email *" at bounding box center [647, 389] width 134 height 27
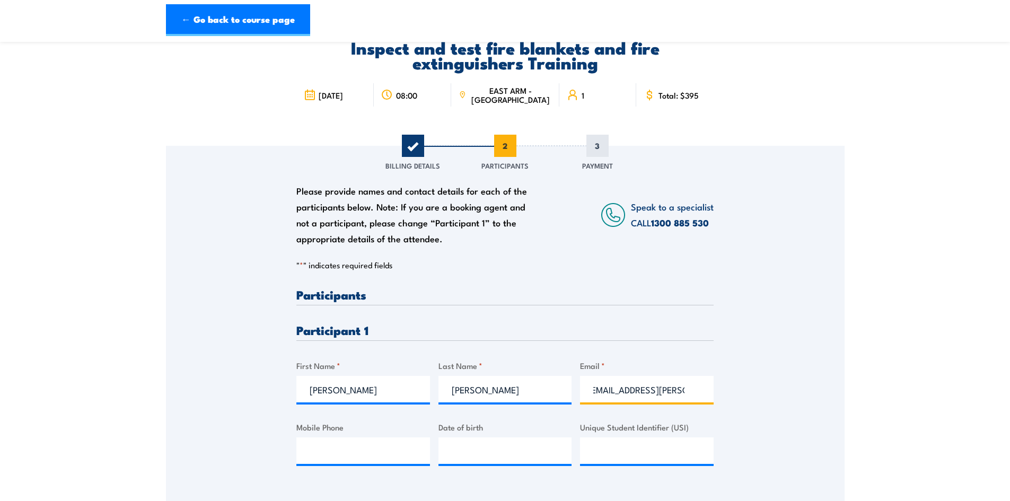
scroll to position [0, 12]
click at [586, 393] on input "[EMAIL_ADDRESS][PERSON_NAME][DOMAIN_NAME]" at bounding box center [647, 389] width 134 height 27
click at [592, 394] on input "[EMAIL_ADDRESS][PERSON_NAME][DOMAIN_NAME]" at bounding box center [647, 389] width 134 height 27
click at [598, 393] on input "[EMAIL_ADDRESS][PERSON_NAME][DOMAIN_NAME]" at bounding box center [647, 389] width 134 height 27
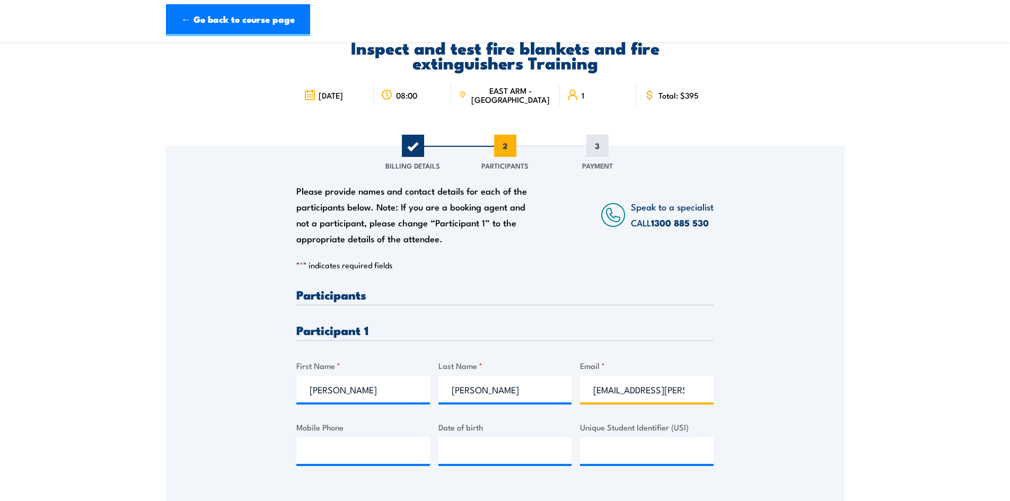
drag, startPoint x: 603, startPoint y: 391, endPoint x: 556, endPoint y: 391, distance: 46.7
click at [556, 391] on div "Please provide names and contact details for each of the participants below. No…" at bounding box center [504, 385] width 417 height 194
click at [705, 390] on input "luke.marcroft@hotmail.com" at bounding box center [647, 389] width 134 height 27
click at [695, 391] on input "luke.marcroft@hotmail.com" at bounding box center [647, 389] width 134 height 27
click at [686, 390] on input "luke.marcroft@hotmail.com" at bounding box center [647, 389] width 134 height 27
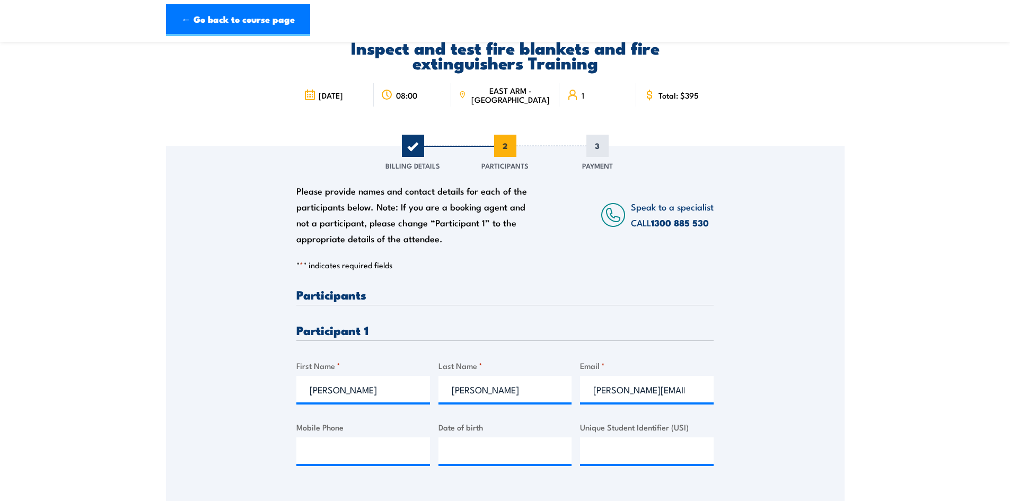
drag, startPoint x: 577, startPoint y: 391, endPoint x: 713, endPoint y: 409, distance: 136.9
click at [721, 398] on div "Please provide names and contact details for each of the participants below. No…" at bounding box center [505, 316] width 679 height 341
click at [676, 396] on input "luke.marcroft@hotmail.com" at bounding box center [647, 389] width 134 height 27
click at [687, 393] on input "luke.marcroft@hotmail.com" at bounding box center [647, 389] width 134 height 27
click at [662, 389] on input "com" at bounding box center [647, 389] width 134 height 27
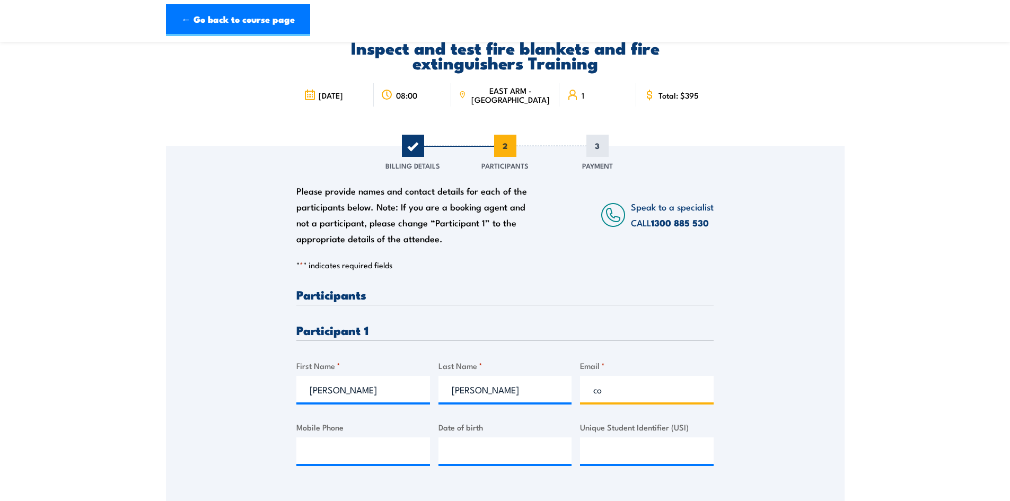
type input "c"
type input "luke.marcroft@hotmail.com"
click at [393, 451] on input "Mobile Phone" at bounding box center [363, 450] width 134 height 27
click at [339, 447] on input "Mobile Phone" at bounding box center [363, 450] width 134 height 27
paste input "0497 856 989"
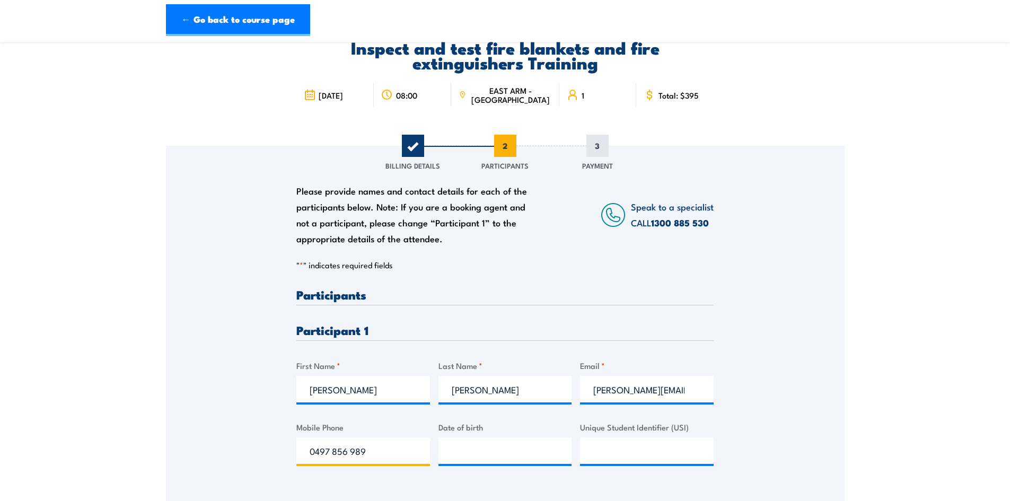
type input "0497 856 989"
type input "__/__/____"
click at [479, 445] on input "__/__/____" at bounding box center [506, 450] width 134 height 27
click at [470, 446] on input "__/__/____" at bounding box center [506, 450] width 134 height 27
type input "04/10/1997"
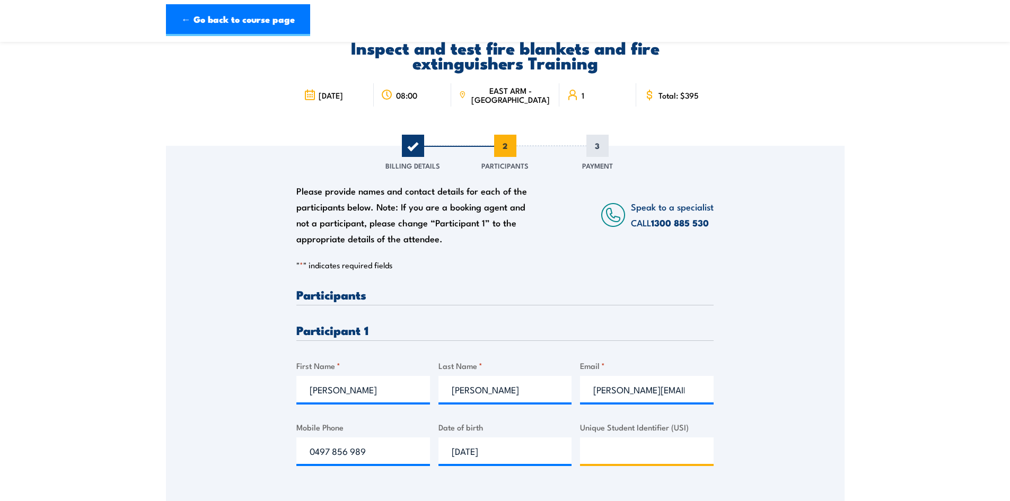
click at [610, 450] on input "Unique Student Identifier (USI)" at bounding box center [647, 450] width 134 height 27
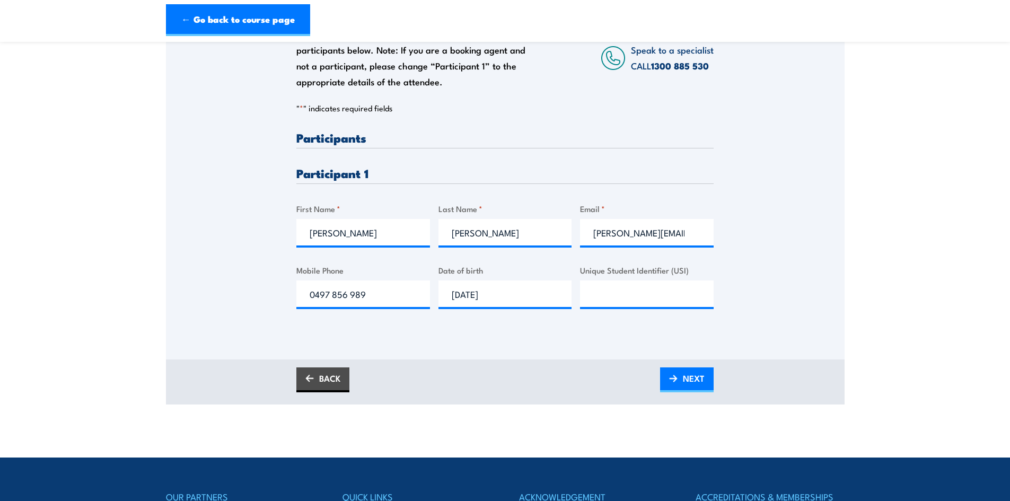
scroll to position [212, 0]
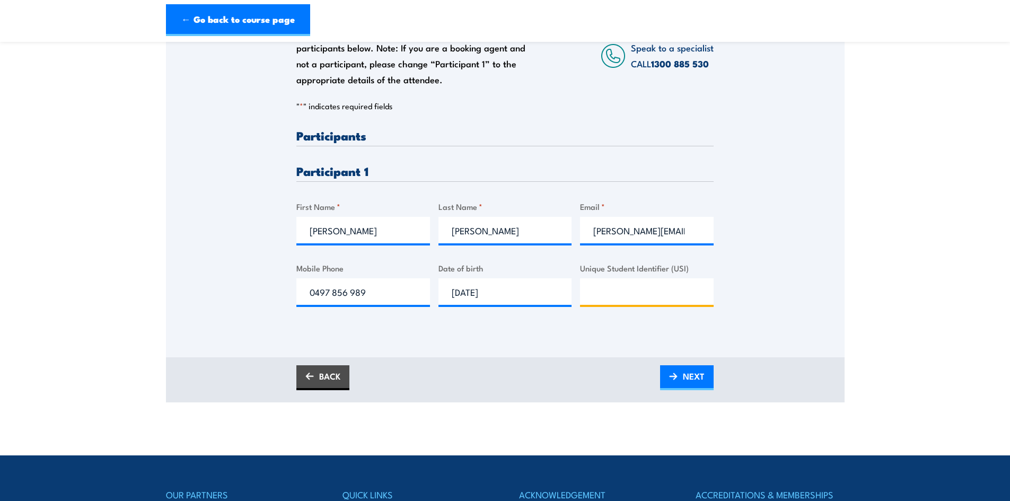
click at [611, 302] on input "Unique Student Identifier (USI)" at bounding box center [647, 291] width 134 height 27
click at [622, 292] on input "Unique Student Identifier (USI)" at bounding box center [647, 291] width 134 height 27
click at [641, 296] on input "Unique Student Identifier (USI)" at bounding box center [647, 291] width 134 height 27
paste input "HY2EYU7HQV"
type input "HY2EYU7HQV"
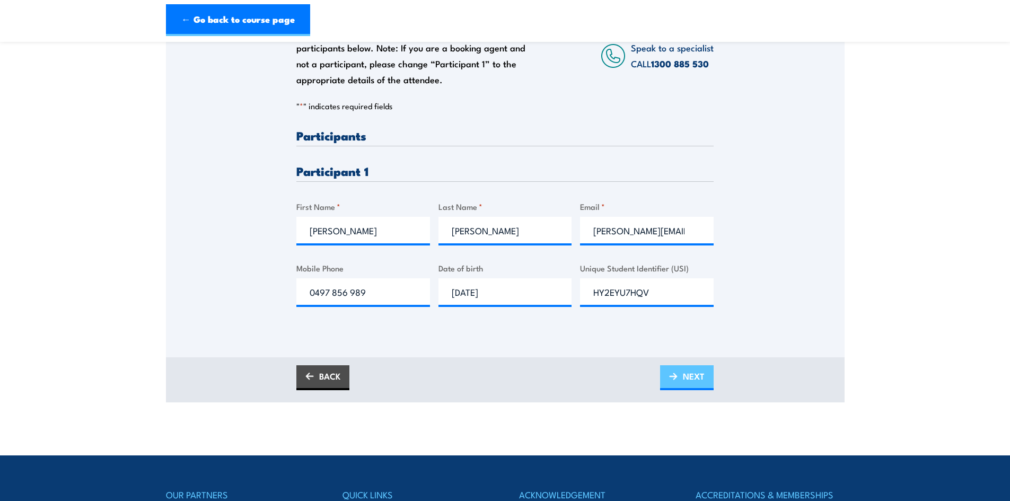
click at [692, 383] on span "NEXT" at bounding box center [694, 376] width 22 height 28
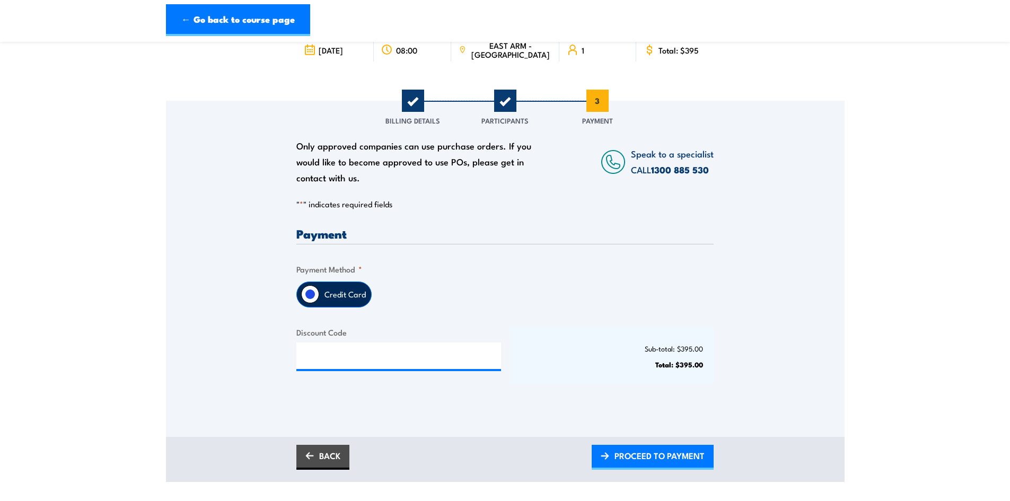
scroll to position [159, 0]
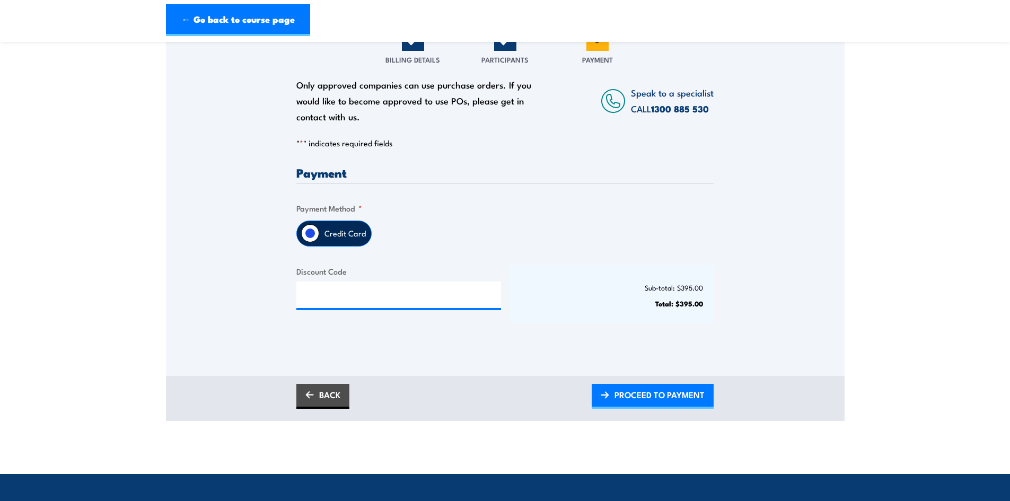
click at [334, 235] on label "Credit Card" at bounding box center [345, 233] width 52 height 25
click at [319, 235] on input "Credit Card" at bounding box center [310, 233] width 18 height 18
click at [648, 397] on span "PROCEED TO PAYMENT" at bounding box center [660, 395] width 90 height 28
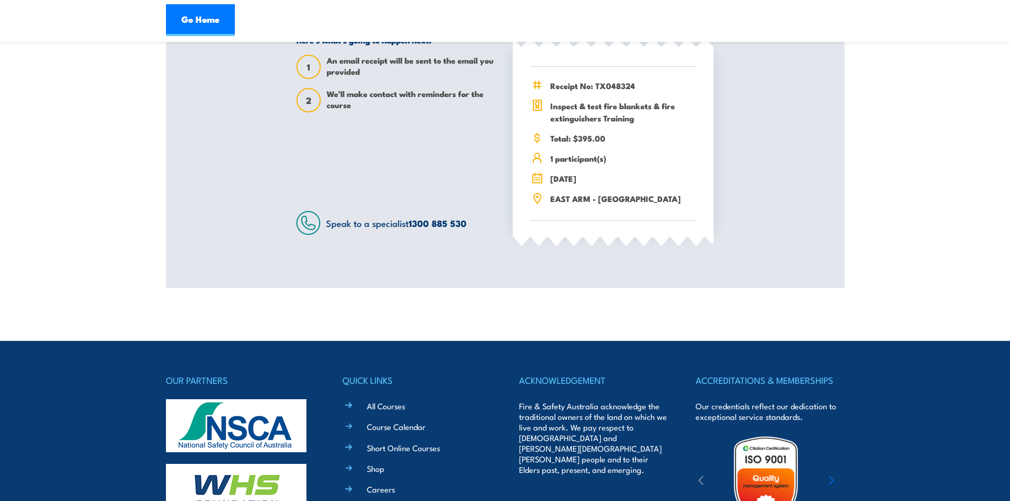
scroll to position [159, 0]
